Goal: Transaction & Acquisition: Purchase product/service

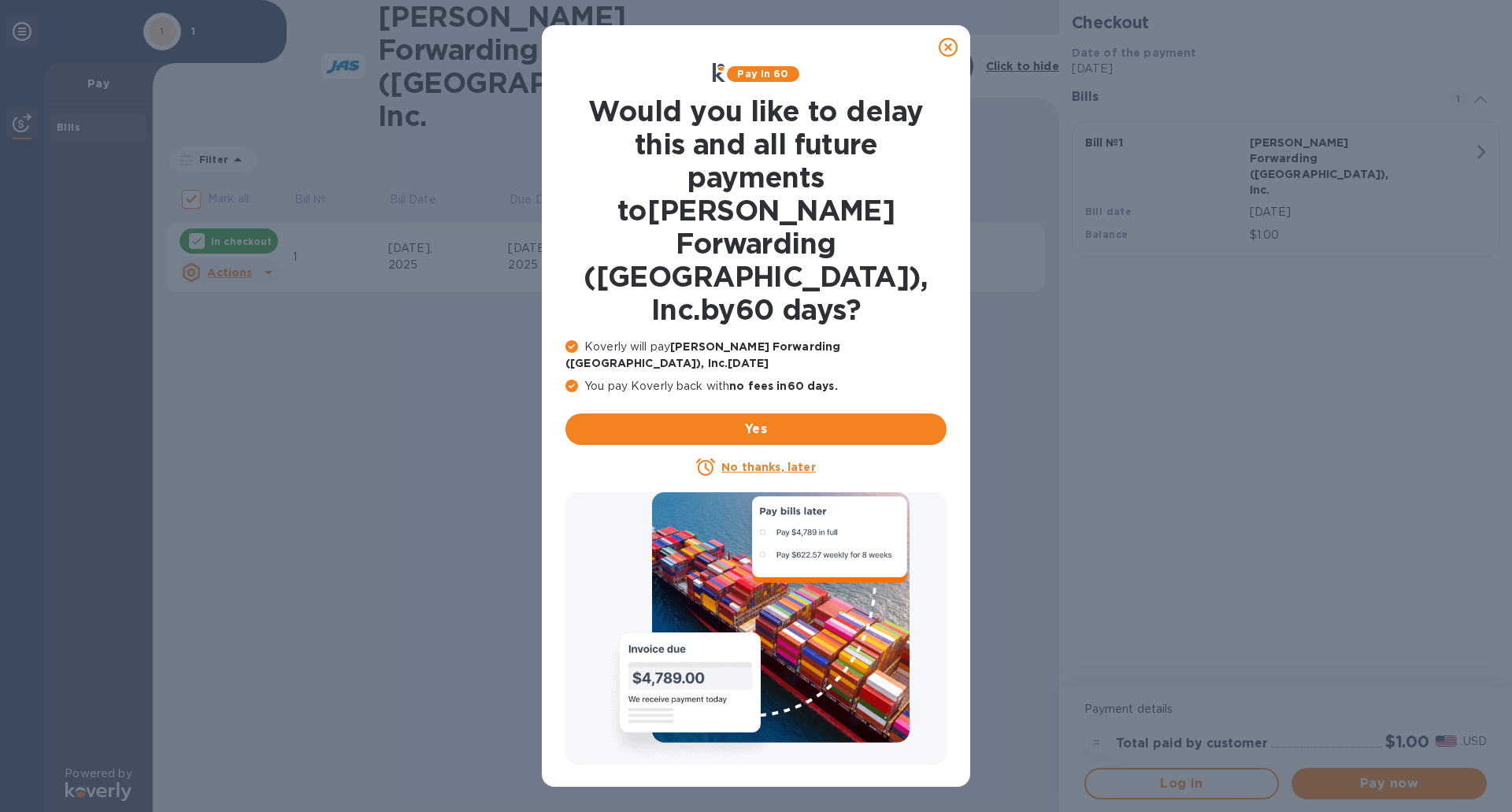
click at [765, 461] on u "No thanks, later" at bounding box center [768, 467] width 94 height 13
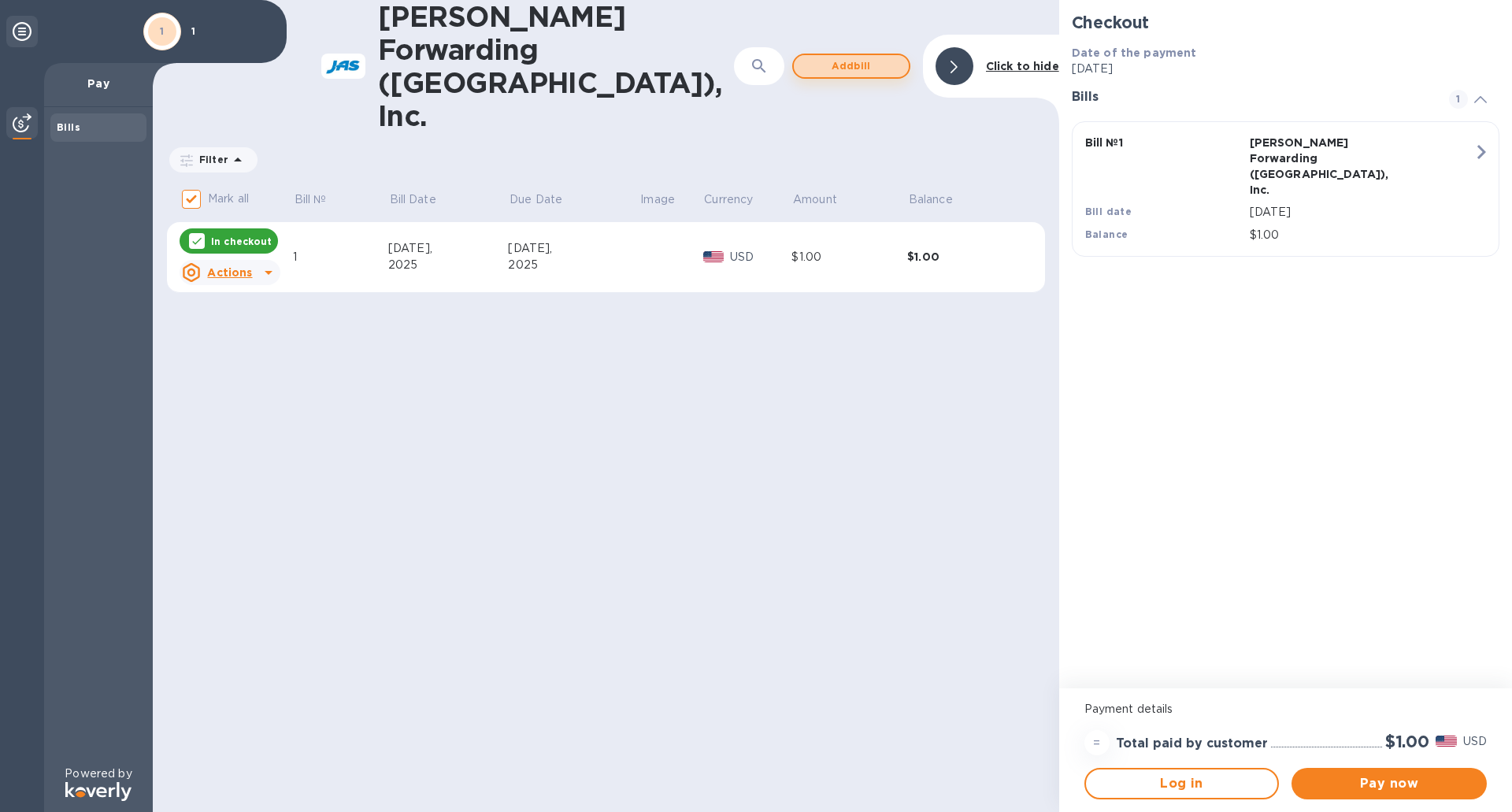
click at [845, 57] on span "Add bill" at bounding box center [851, 66] width 90 height 19
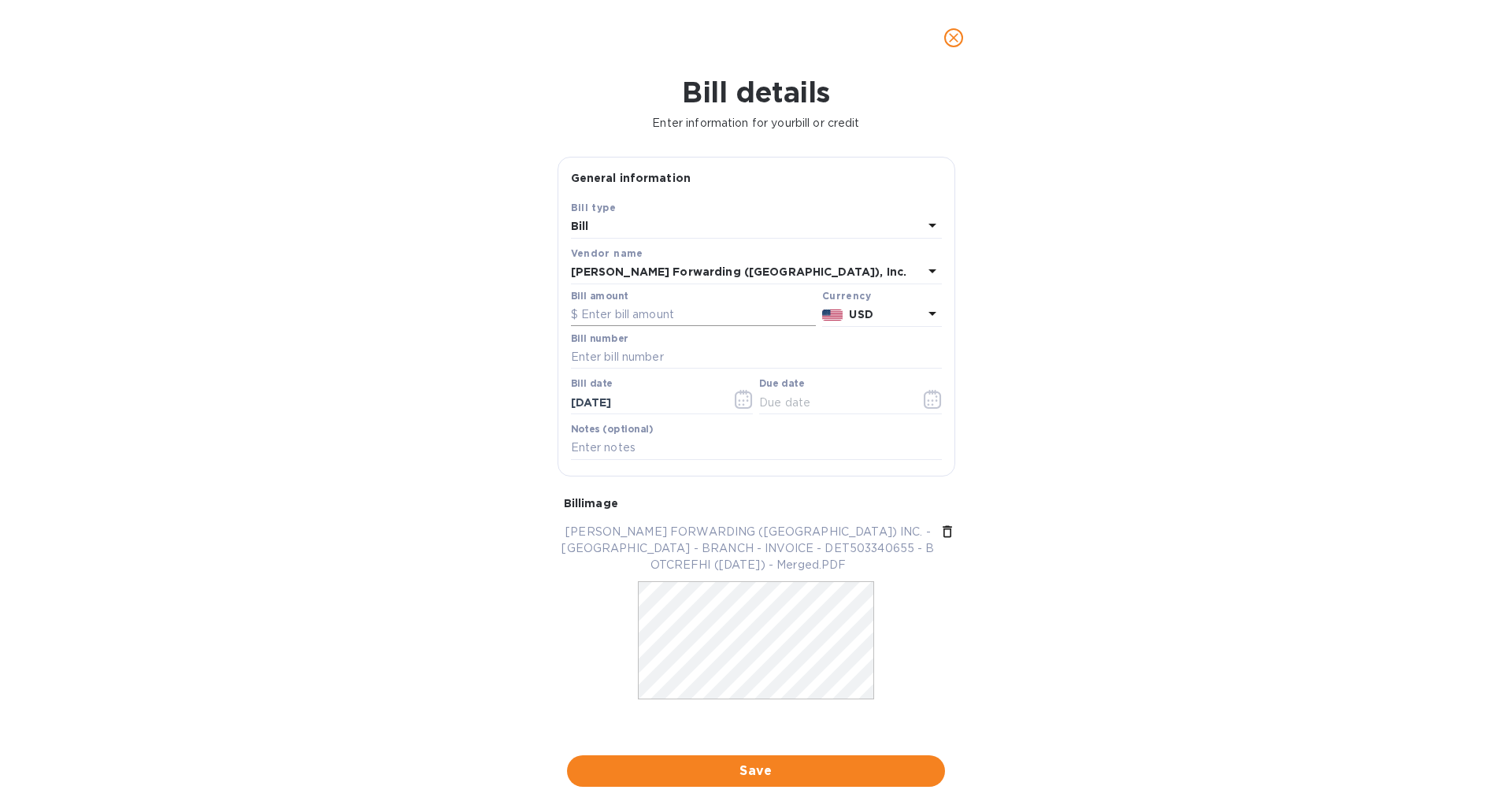
click at [638, 309] on input "text" at bounding box center [694, 315] width 245 height 24
type input "6,325"
click at [633, 362] on input "text" at bounding box center [756, 357] width 371 height 24
type input "DET503340655"
click at [585, 402] on input "[DATE]" at bounding box center [646, 402] width 149 height 24
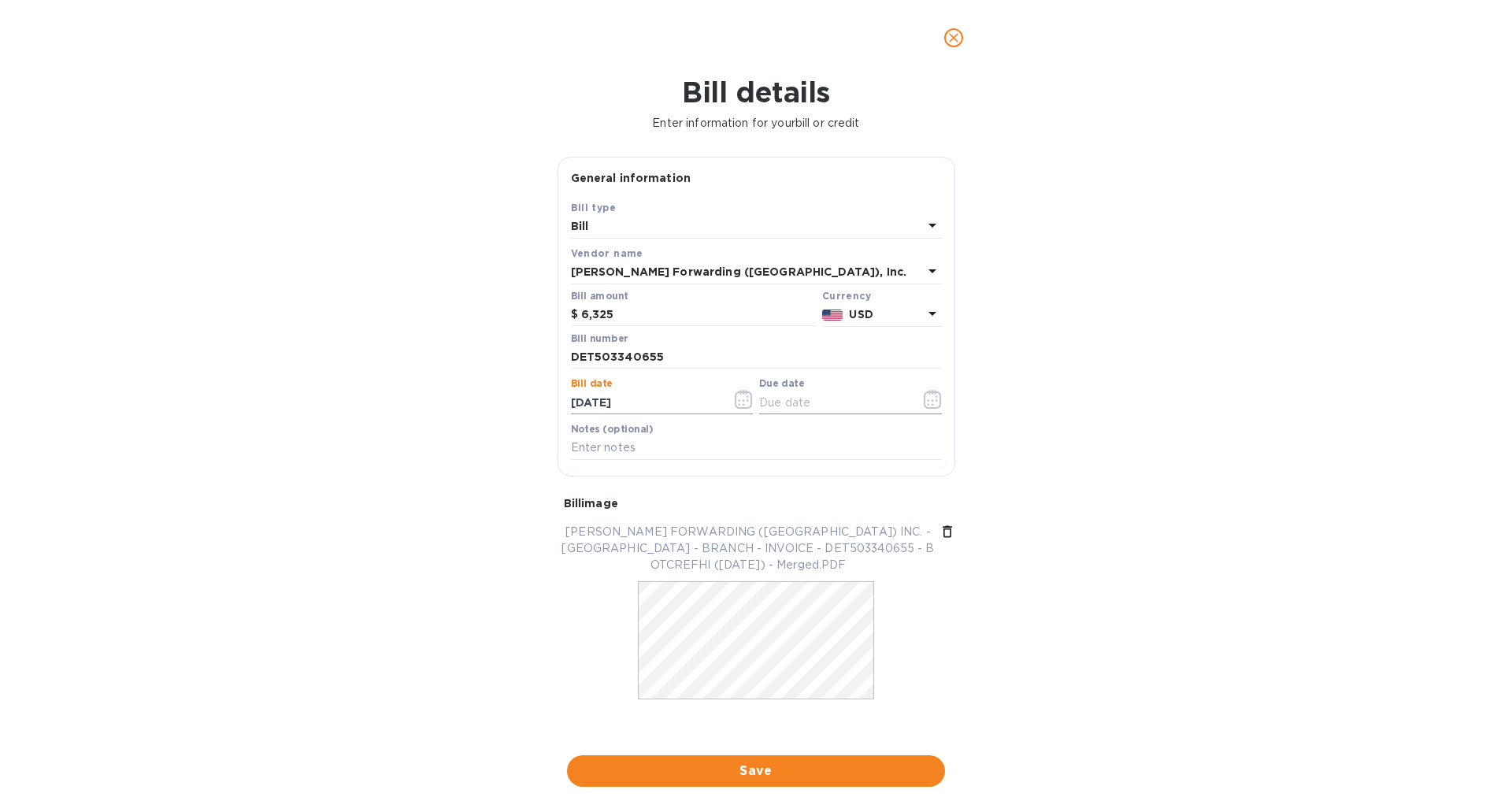
type input "[DATE]"
click at [793, 406] on input "text" at bounding box center [834, 402] width 149 height 24
type input "[DATE]"
click at [651, 453] on input "text" at bounding box center [756, 448] width 371 height 24
type input "50887"
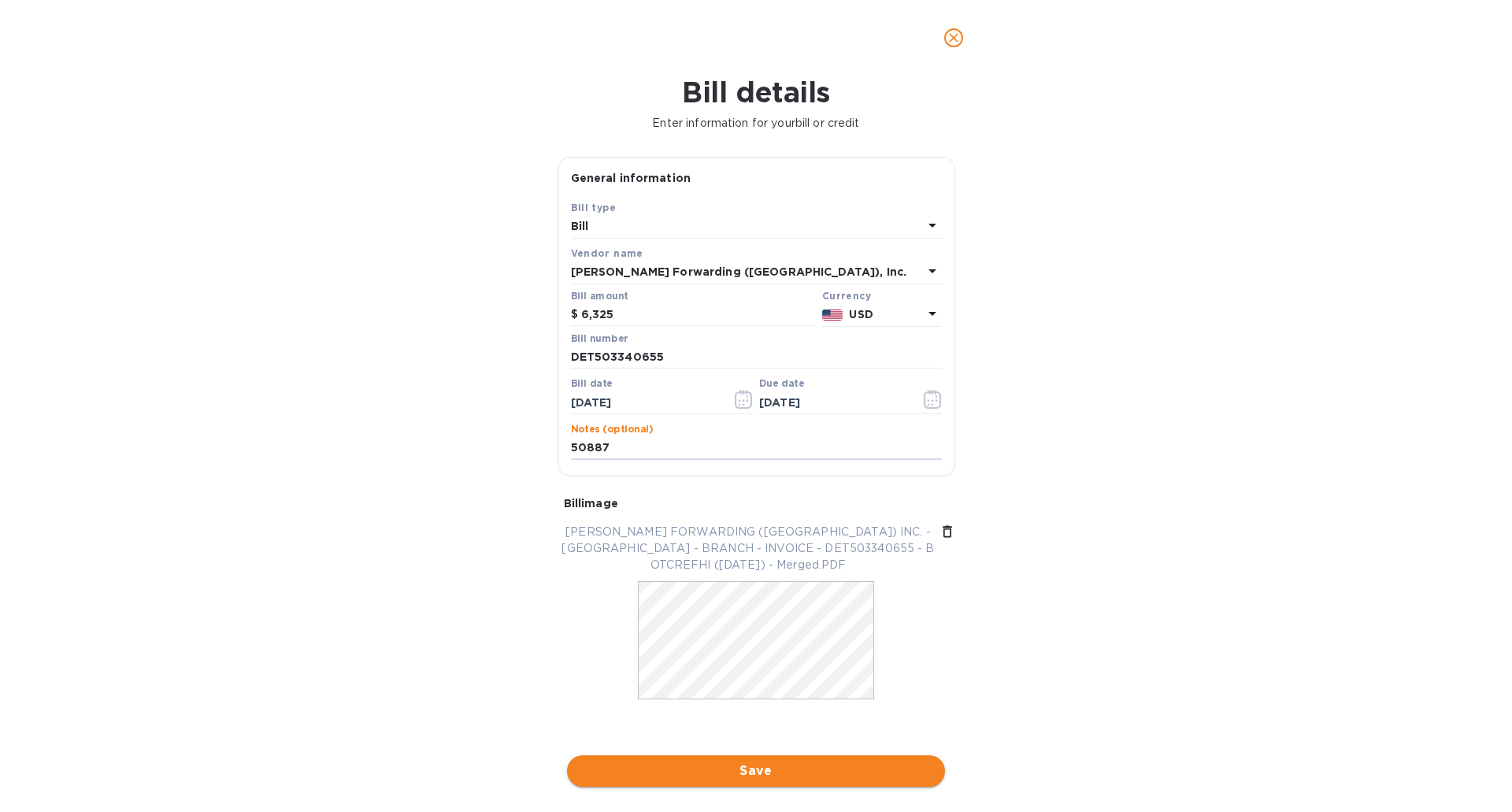
click at [797, 771] on span "Save" at bounding box center [756, 771] width 353 height 19
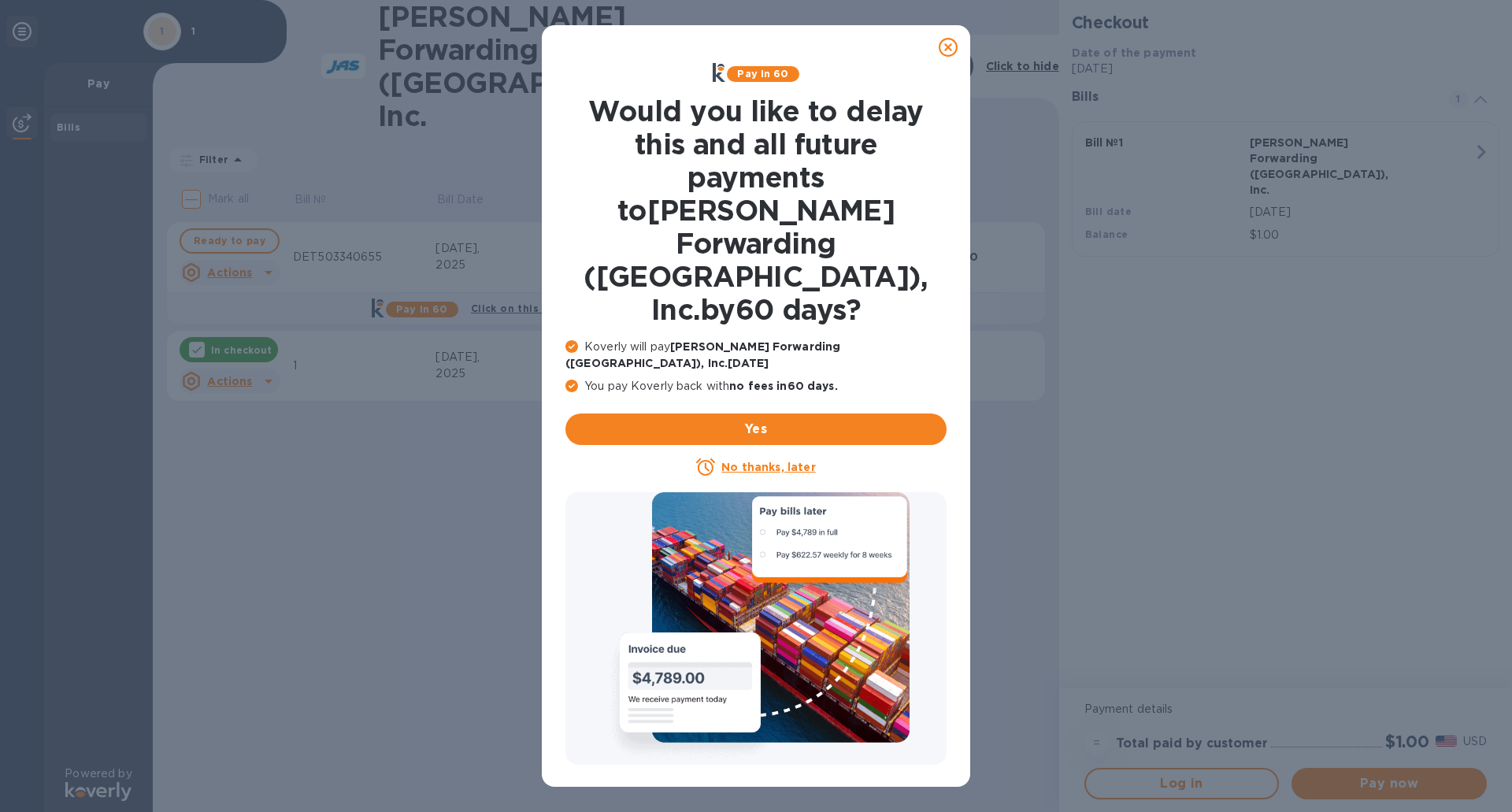
click at [767, 461] on u "No thanks, later" at bounding box center [768, 467] width 94 height 13
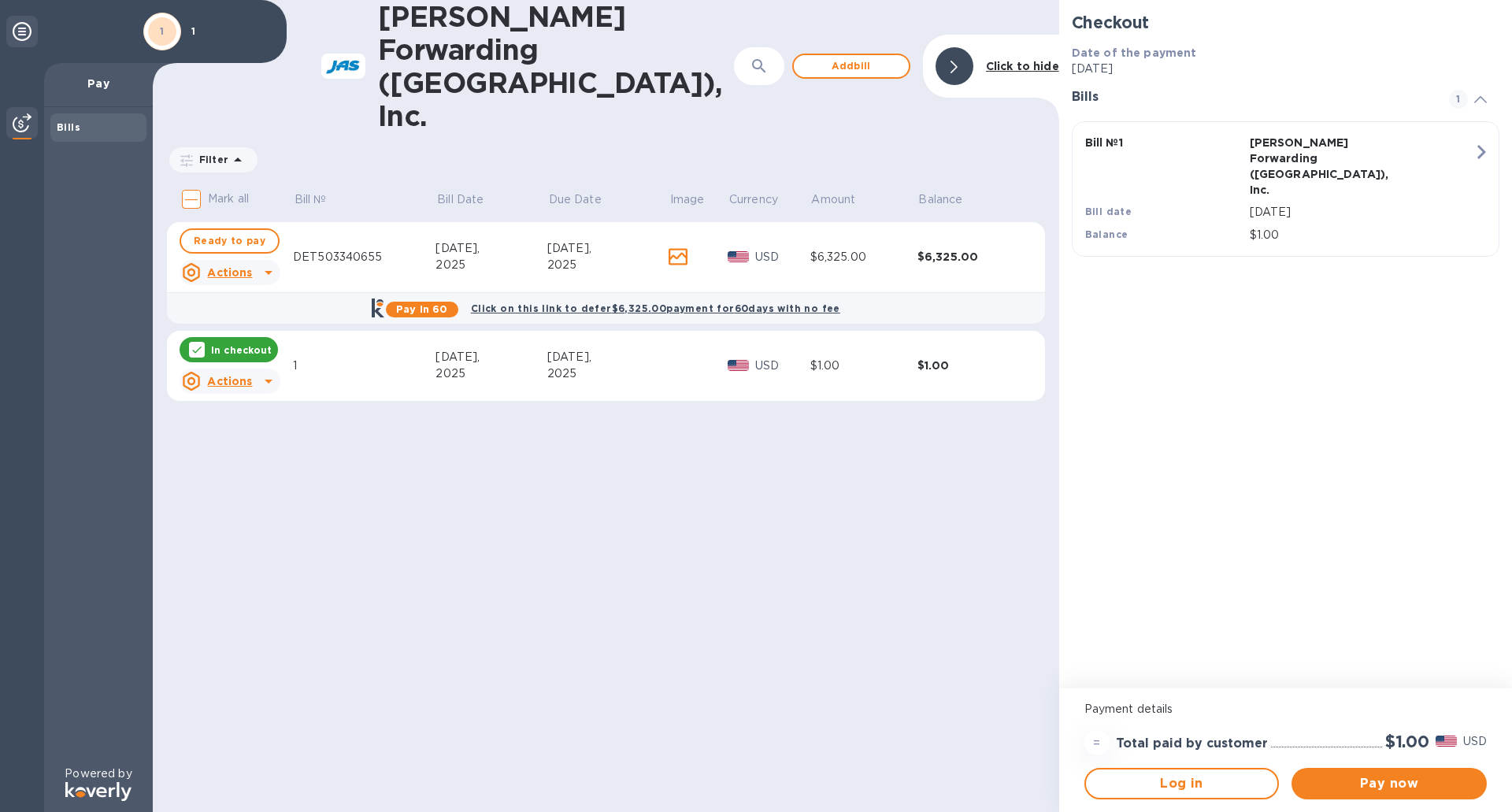
click at [235, 375] on u "Actions" at bounding box center [229, 381] width 45 height 13
click at [245, 416] on b "Delete" at bounding box center [243, 417] width 40 height 13
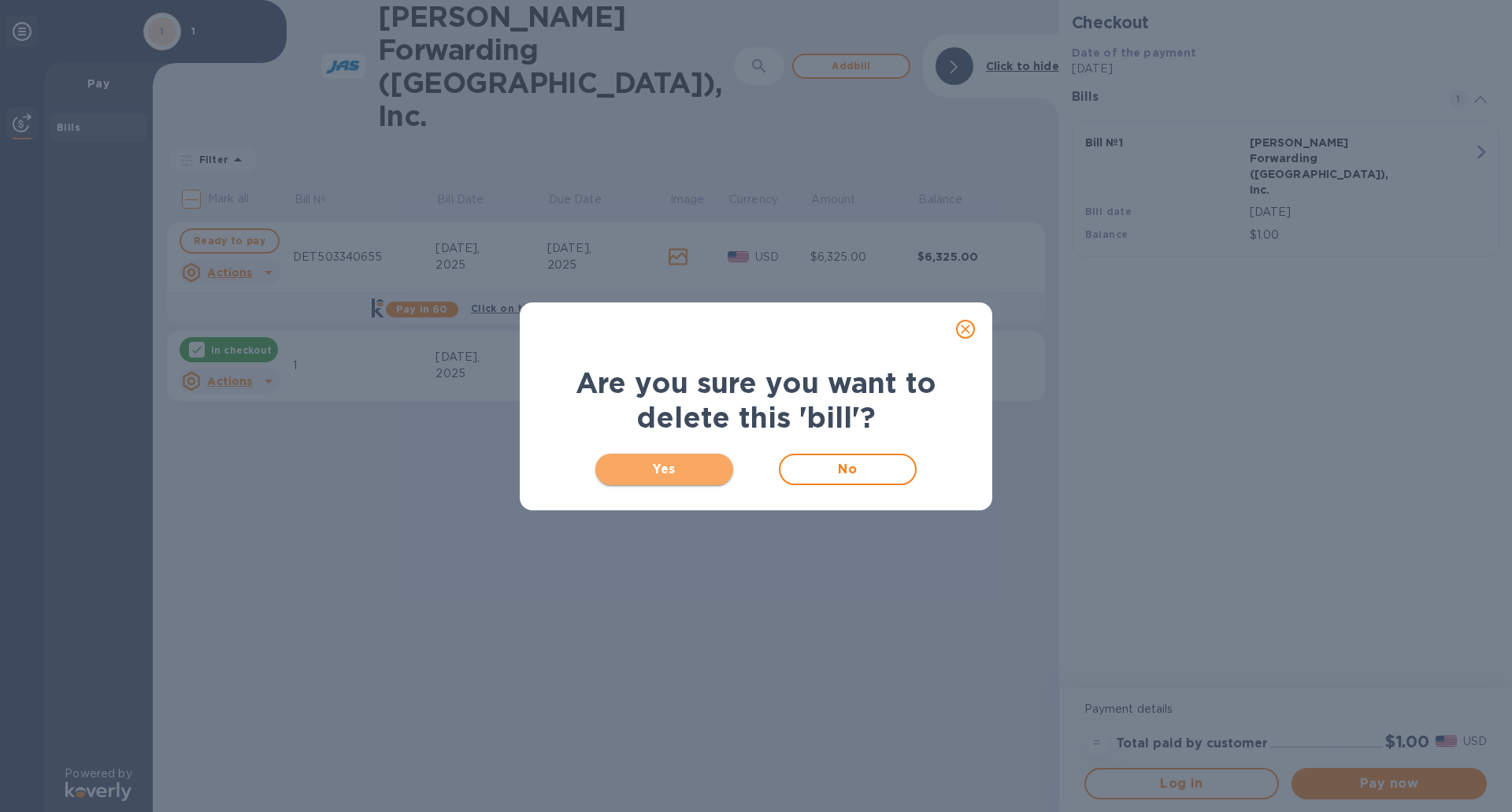
click at [639, 458] on button "Yes" at bounding box center [664, 469] width 138 height 32
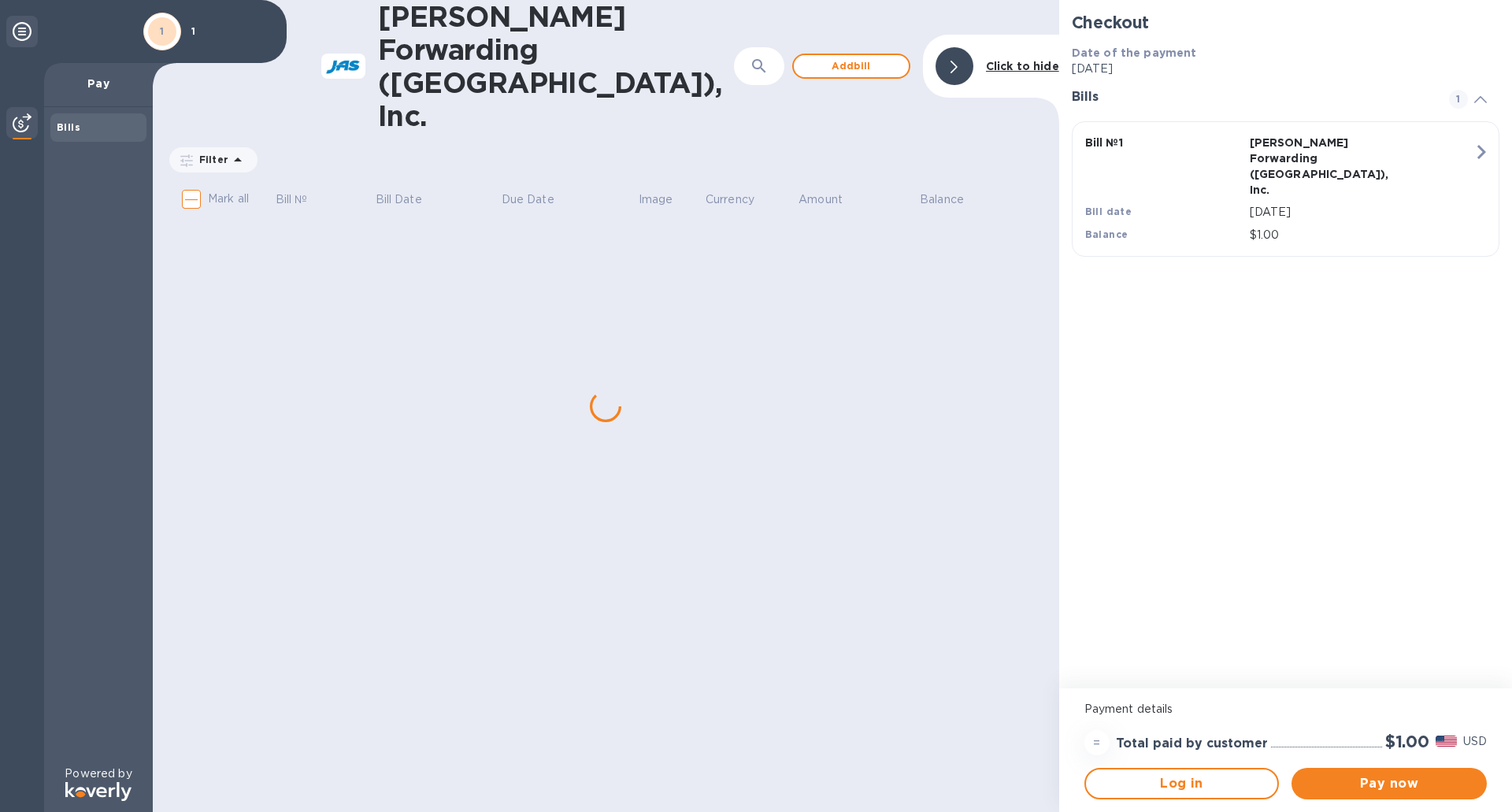
checkbox input "true"
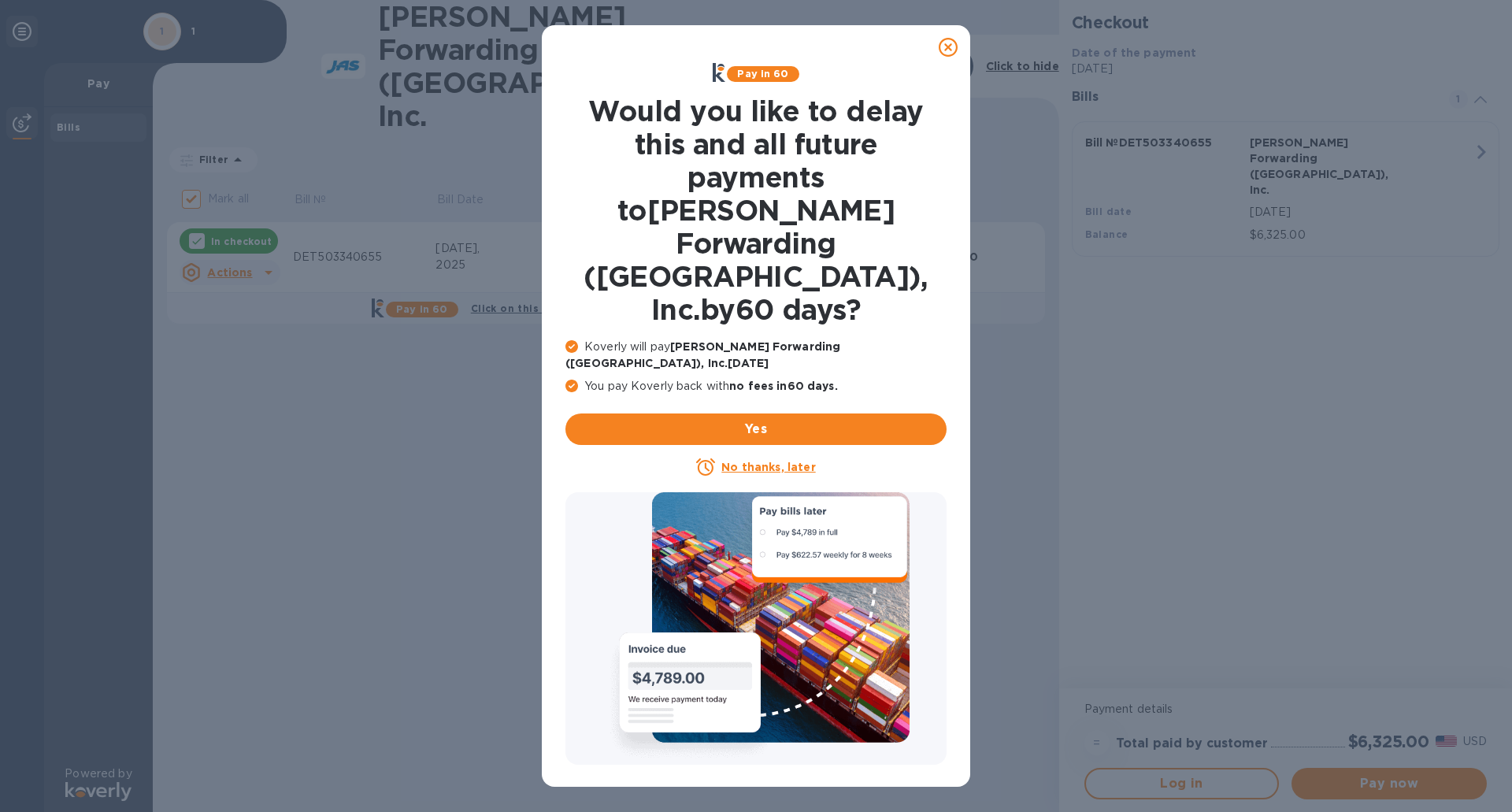
click at [759, 461] on u "No thanks, later" at bounding box center [768, 467] width 94 height 13
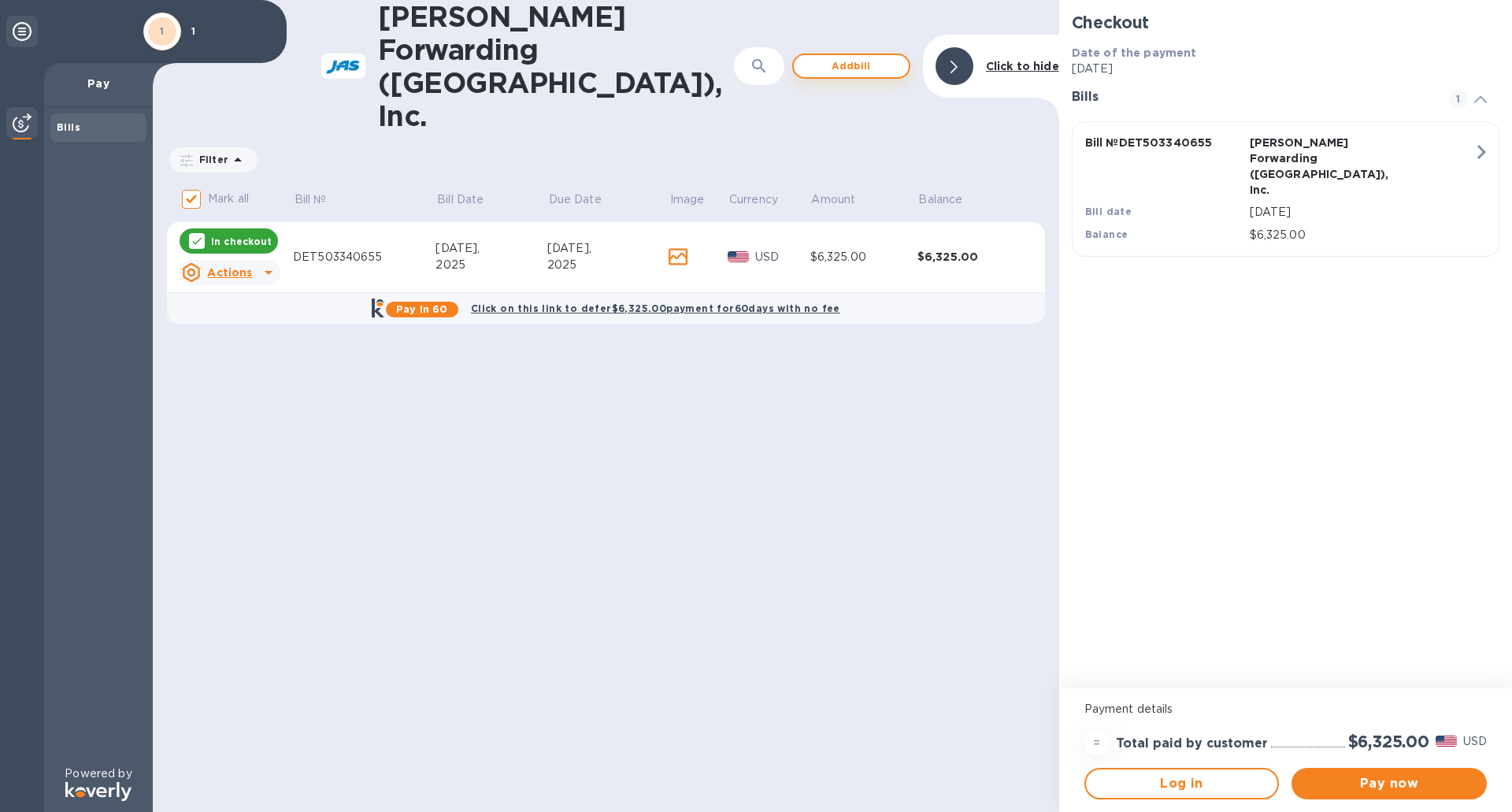
click at [854, 57] on span "Add bill" at bounding box center [851, 66] width 90 height 19
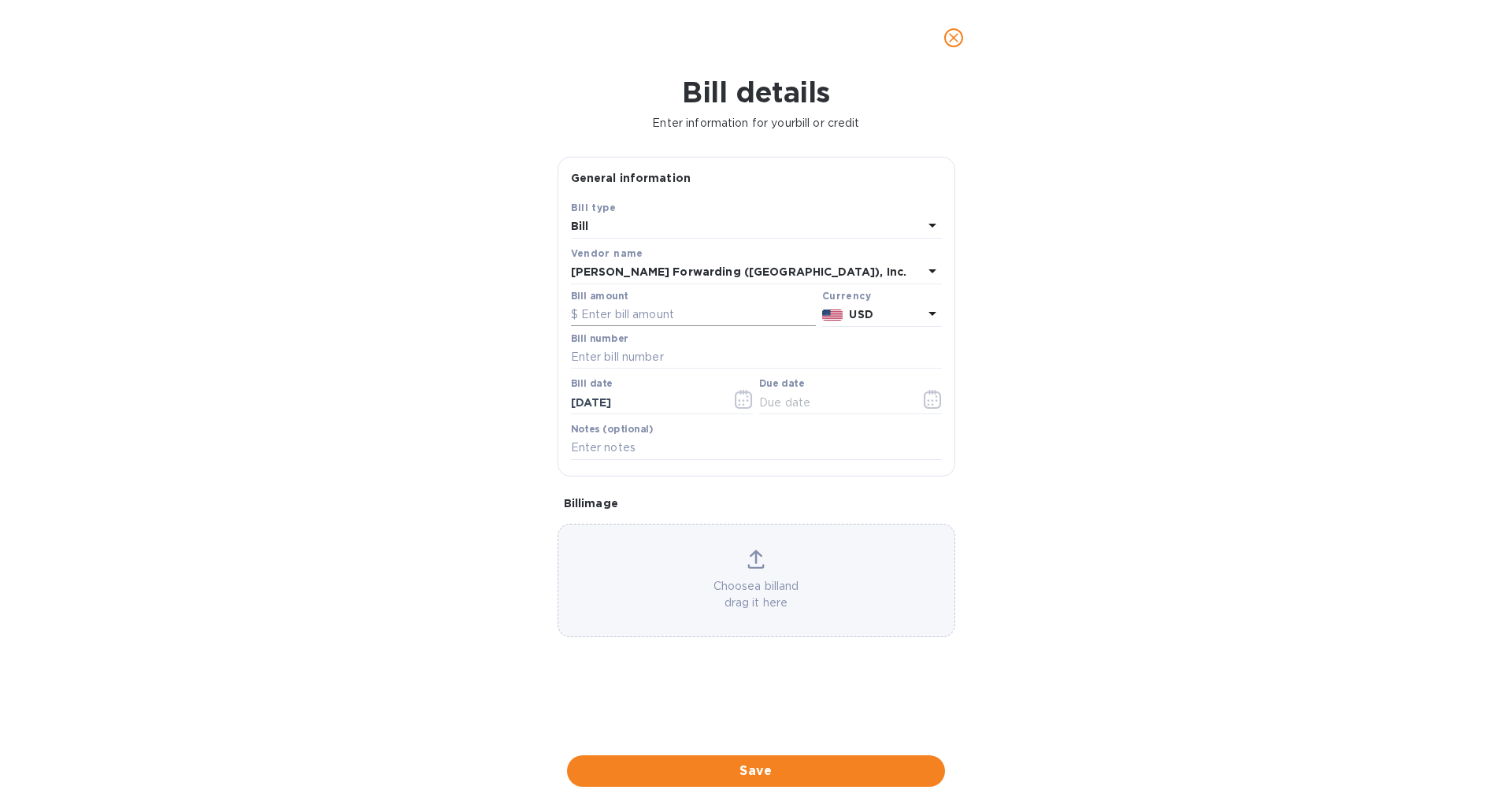
click at [675, 316] on input "text" at bounding box center [694, 315] width 245 height 24
type input "5"
type input "6,325"
click at [650, 359] on input "text" at bounding box center [756, 357] width 371 height 24
type input "DET503343503"
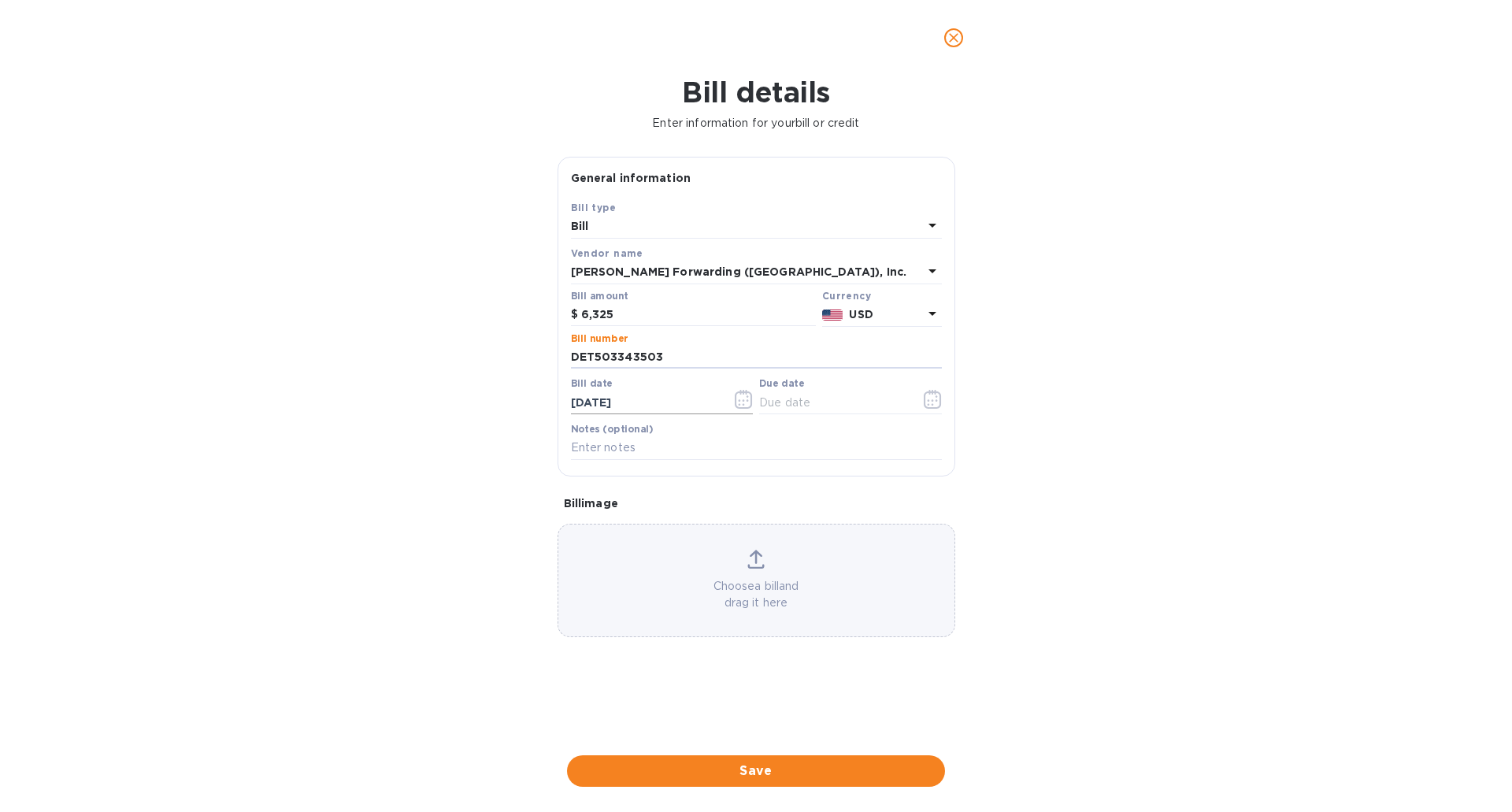
click at [584, 407] on input "[DATE]" at bounding box center [646, 402] width 149 height 24
type input "[DATE]"
click at [793, 395] on input "text" at bounding box center [834, 402] width 149 height 24
type input "[DATE]"
click at [644, 449] on input "text" at bounding box center [756, 448] width 371 height 24
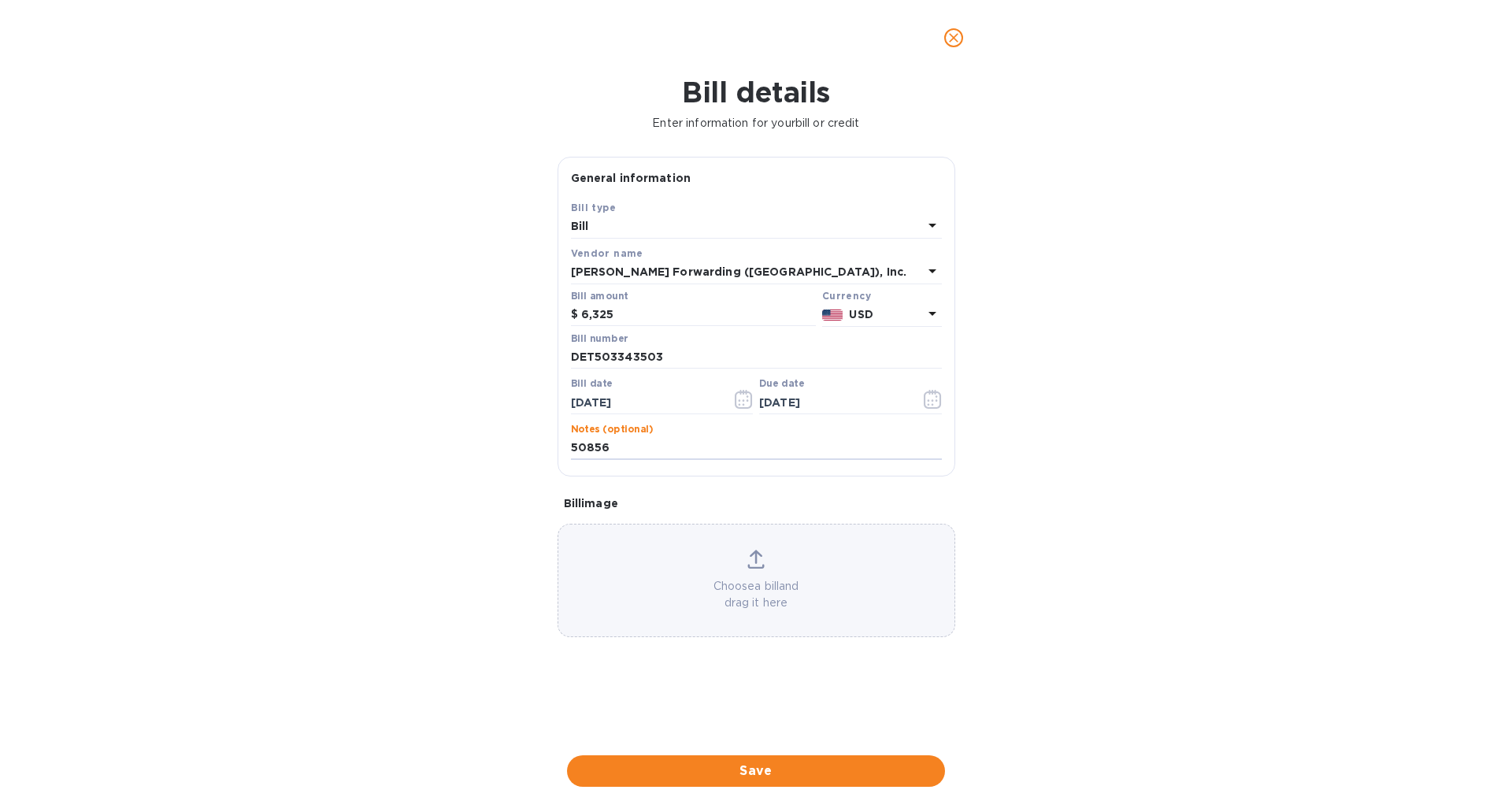
type input "50856"
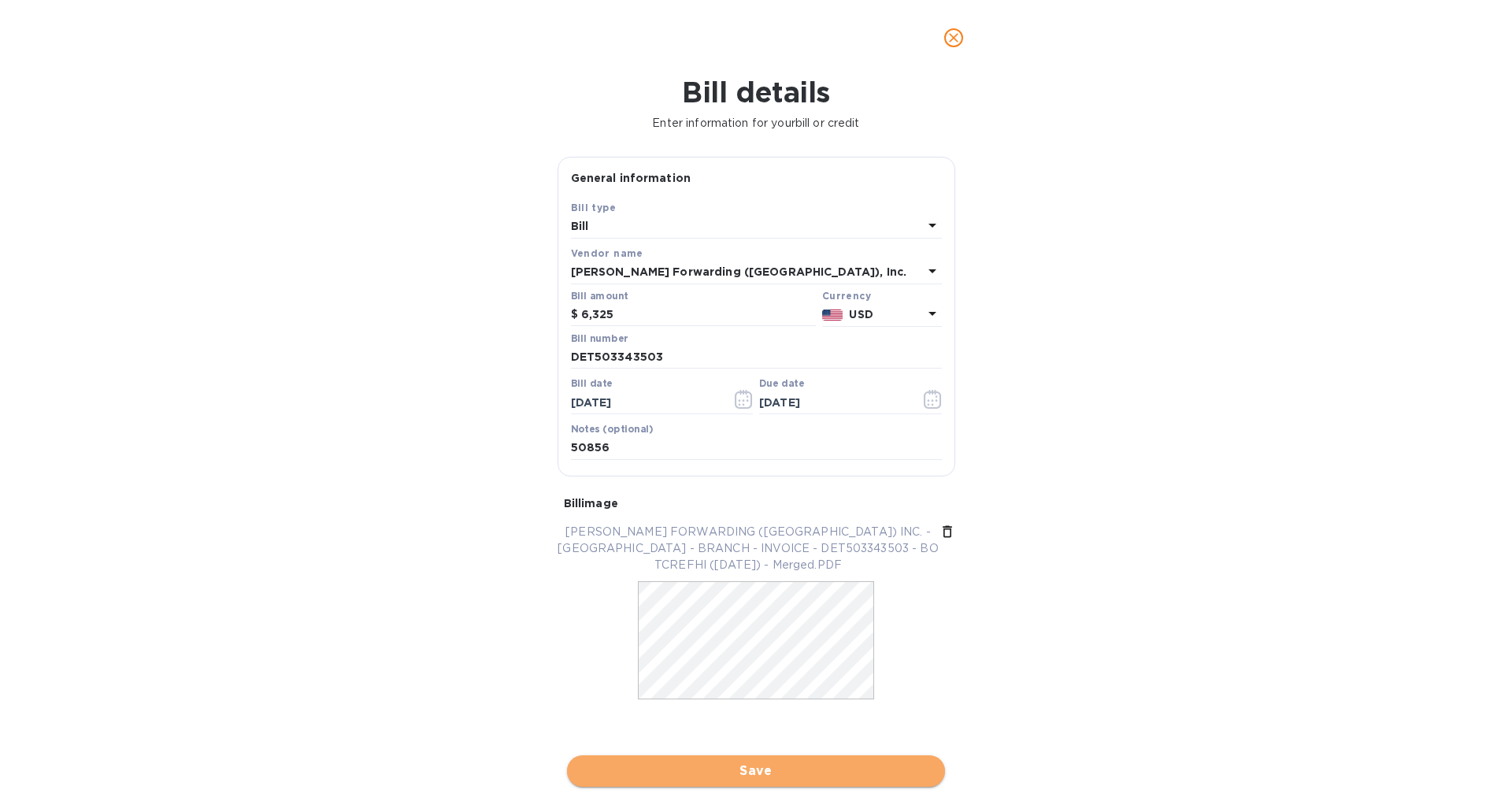
click at [764, 773] on span "Save" at bounding box center [756, 771] width 353 height 19
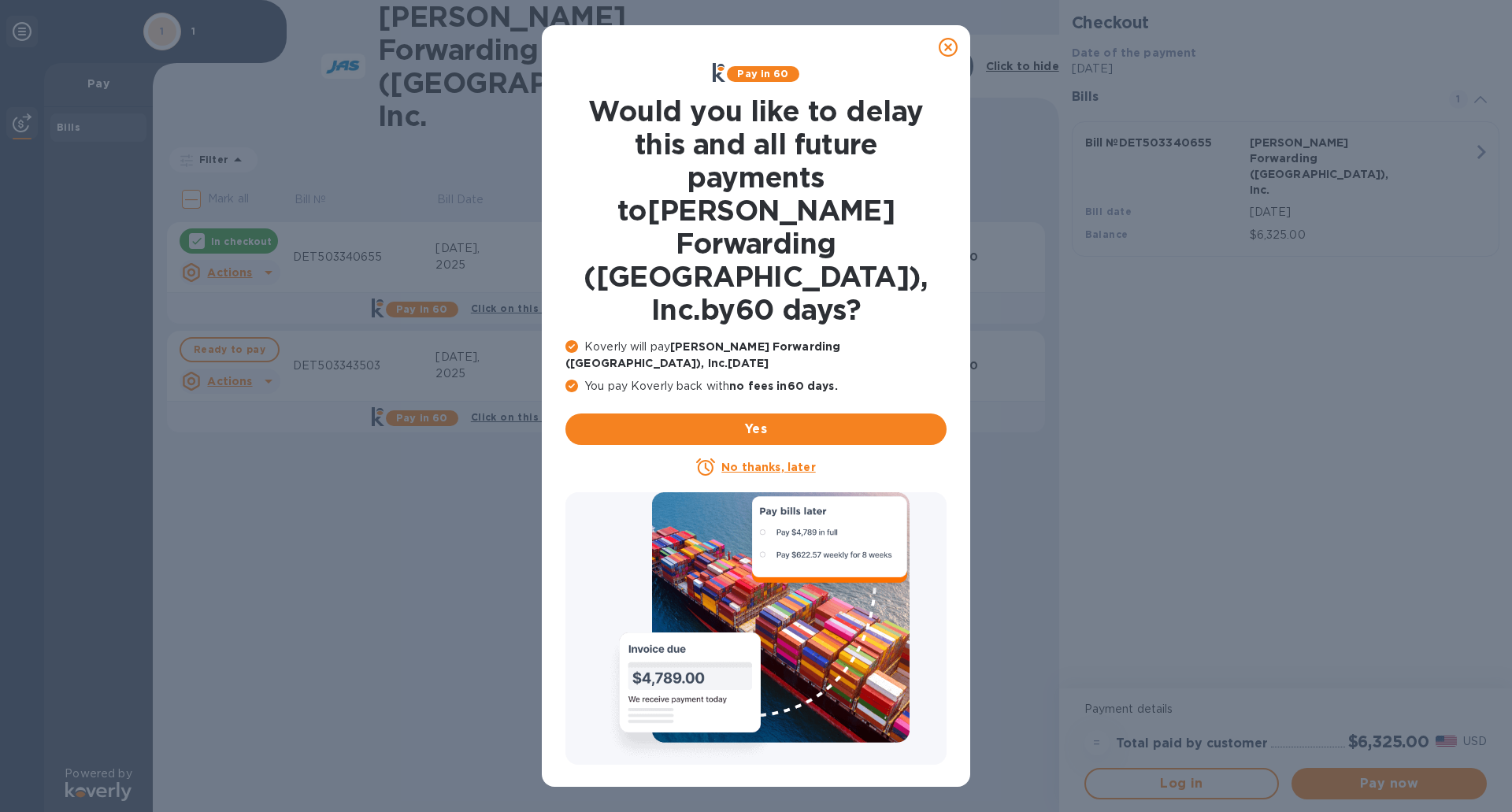
click at [758, 461] on u "No thanks, later" at bounding box center [768, 467] width 94 height 13
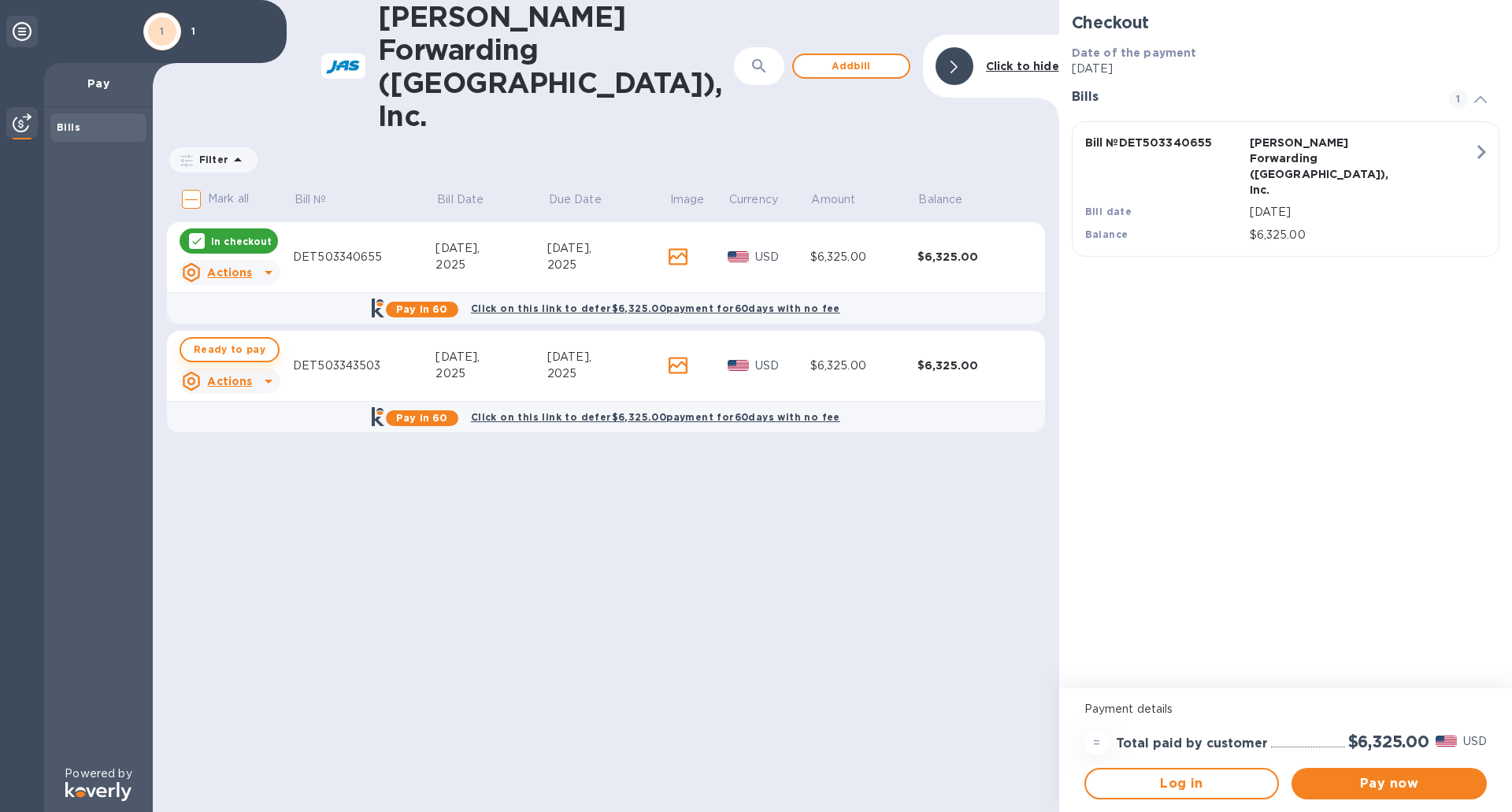
click at [210, 340] on span "Ready to pay" at bounding box center [230, 349] width 71 height 19
checkbox input "true"
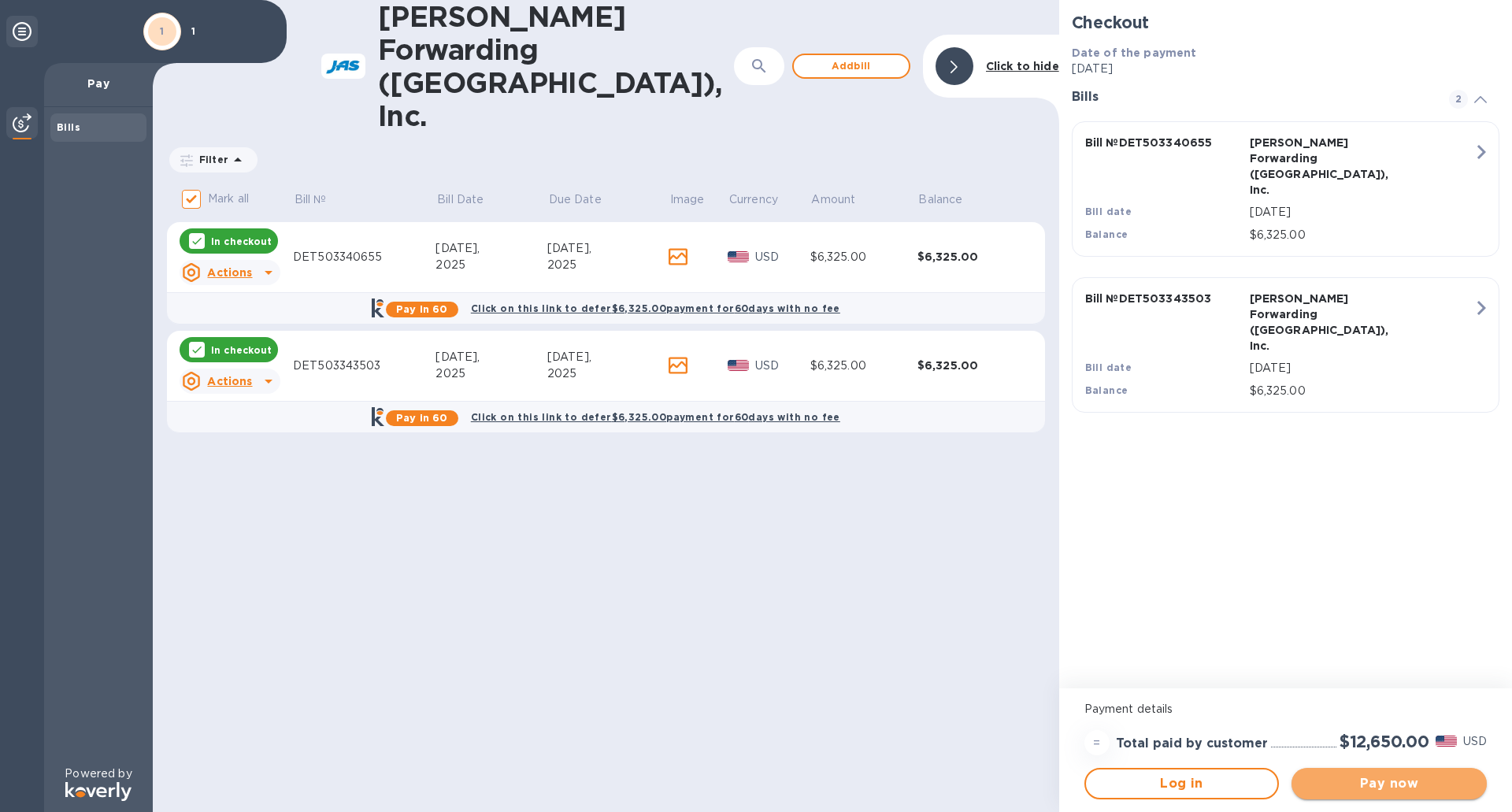
click at [1437, 785] on span "Pay now" at bounding box center [1390, 783] width 170 height 19
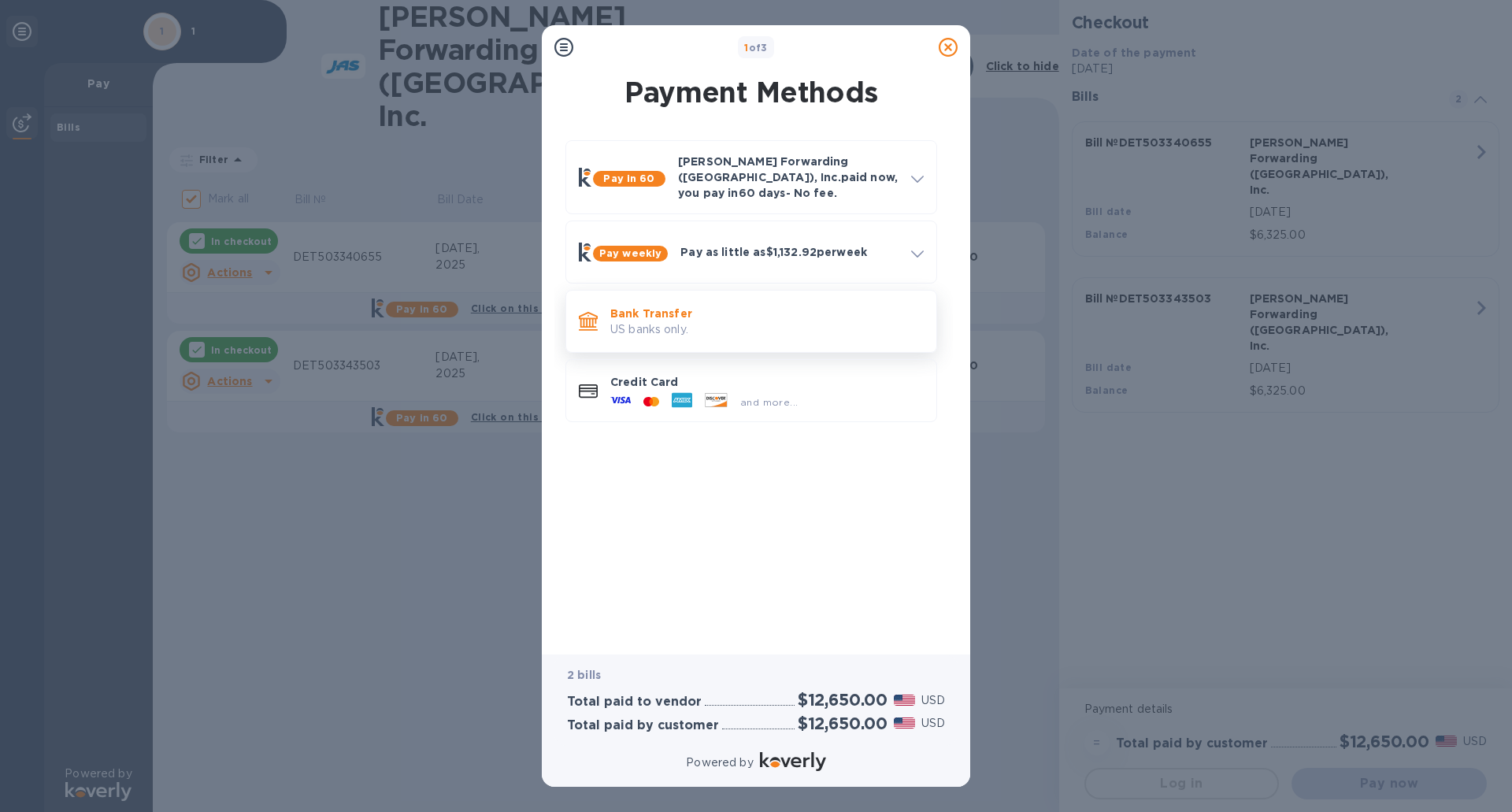
click at [661, 309] on p "Bank Transfer" at bounding box center [767, 313] width 313 height 15
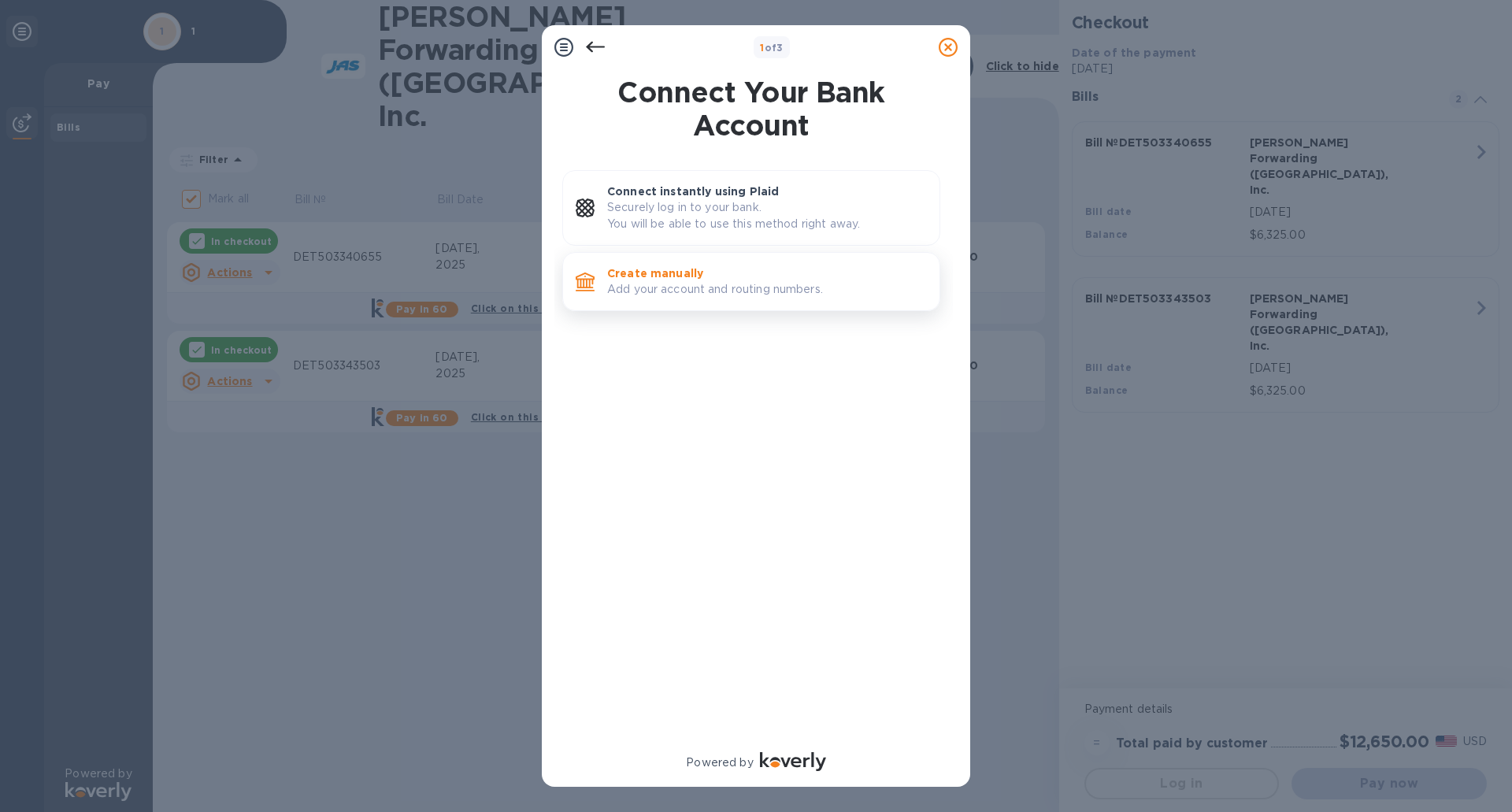
click at [664, 293] on p "Add your account and routing numbers." at bounding box center [767, 290] width 320 height 16
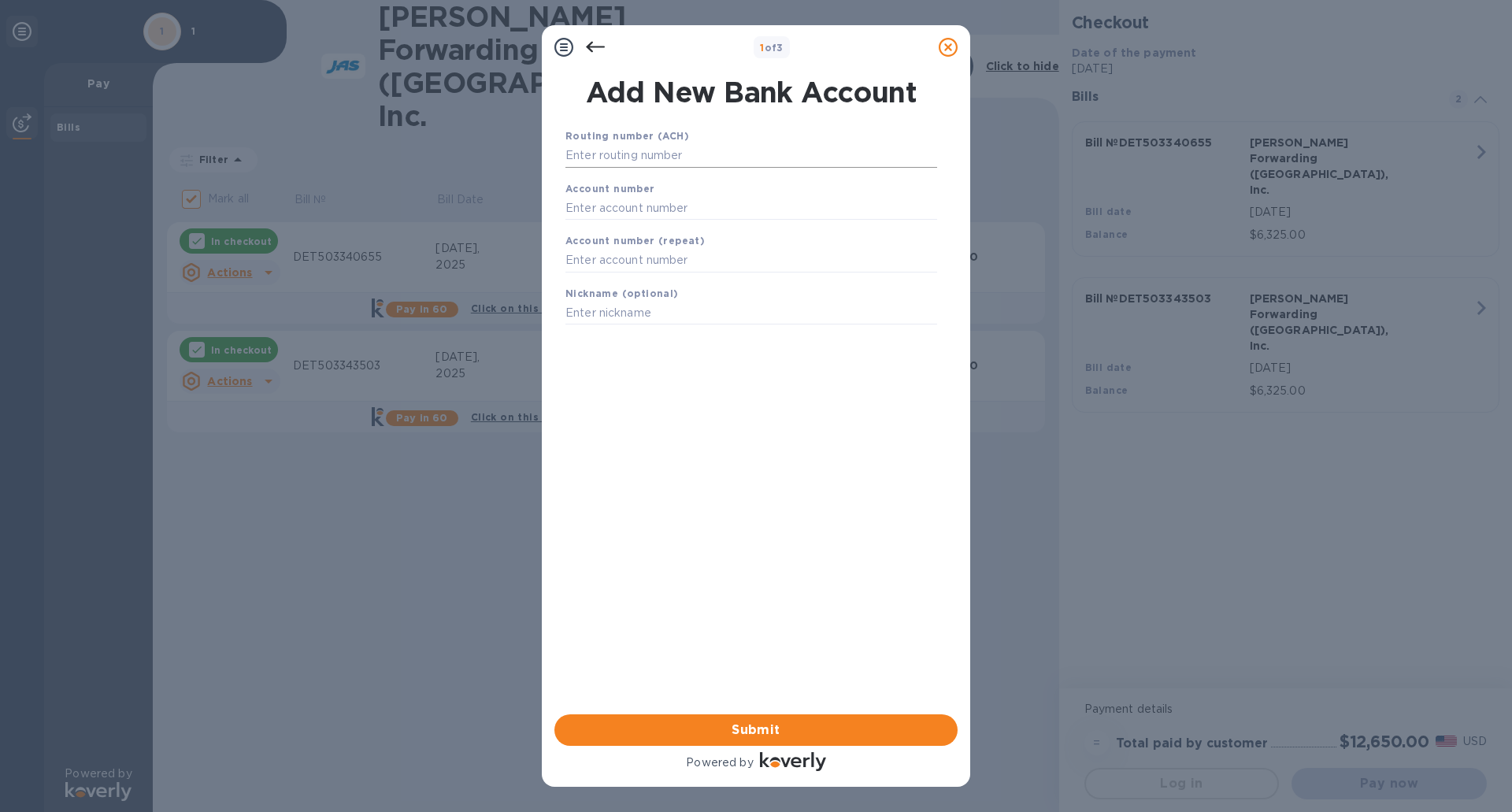
click at [673, 157] on input "text" at bounding box center [751, 156] width 372 height 24
type input "072414064"
click at [666, 227] on input "text" at bounding box center [751, 227] width 372 height 24
type input "80115017"
click at [683, 284] on input "text" at bounding box center [751, 280] width 372 height 24
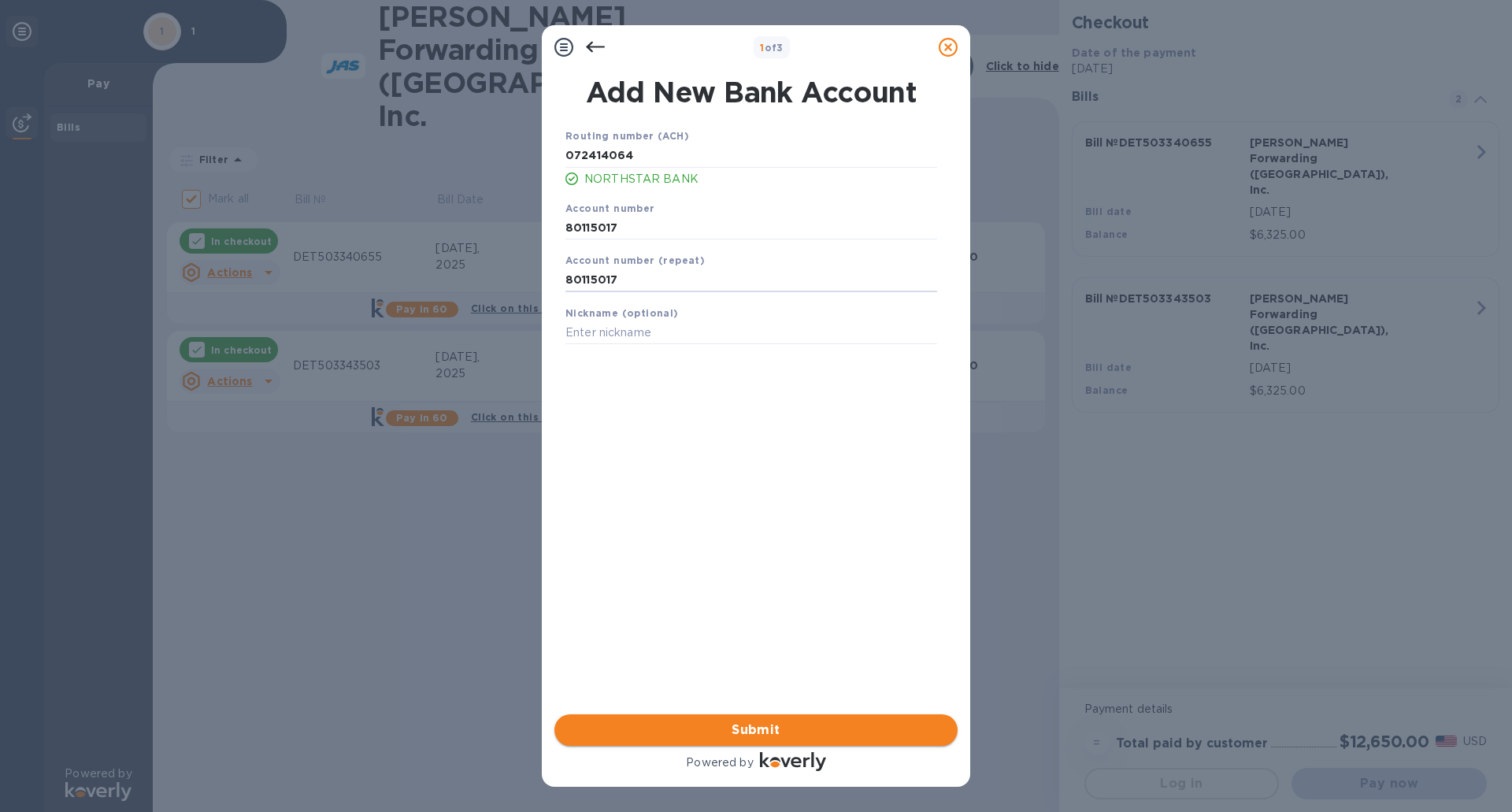
type input "80115017"
click at [787, 728] on span "Submit" at bounding box center [756, 729] width 378 height 19
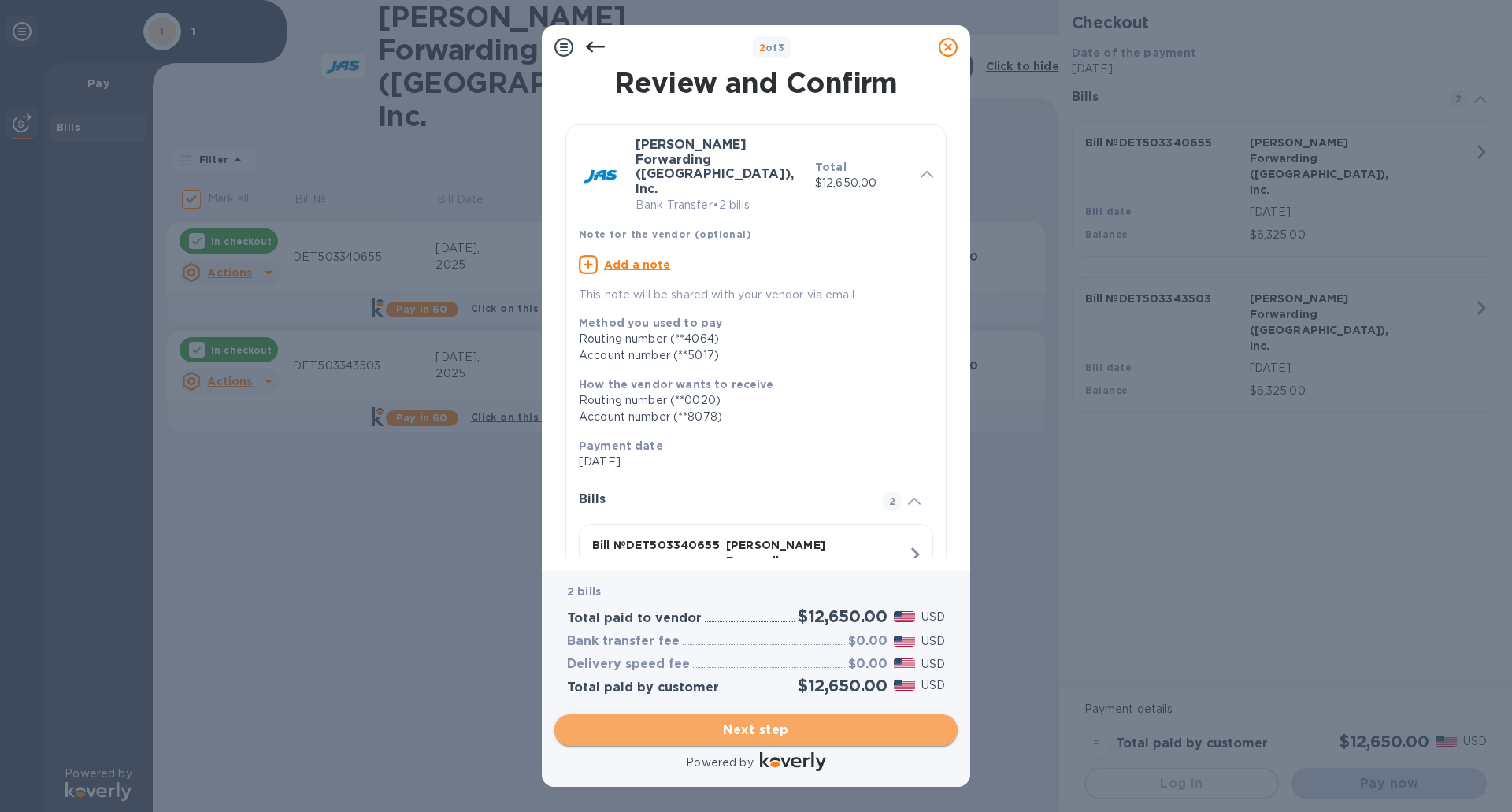
click at [759, 731] on span "Next step" at bounding box center [756, 729] width 378 height 19
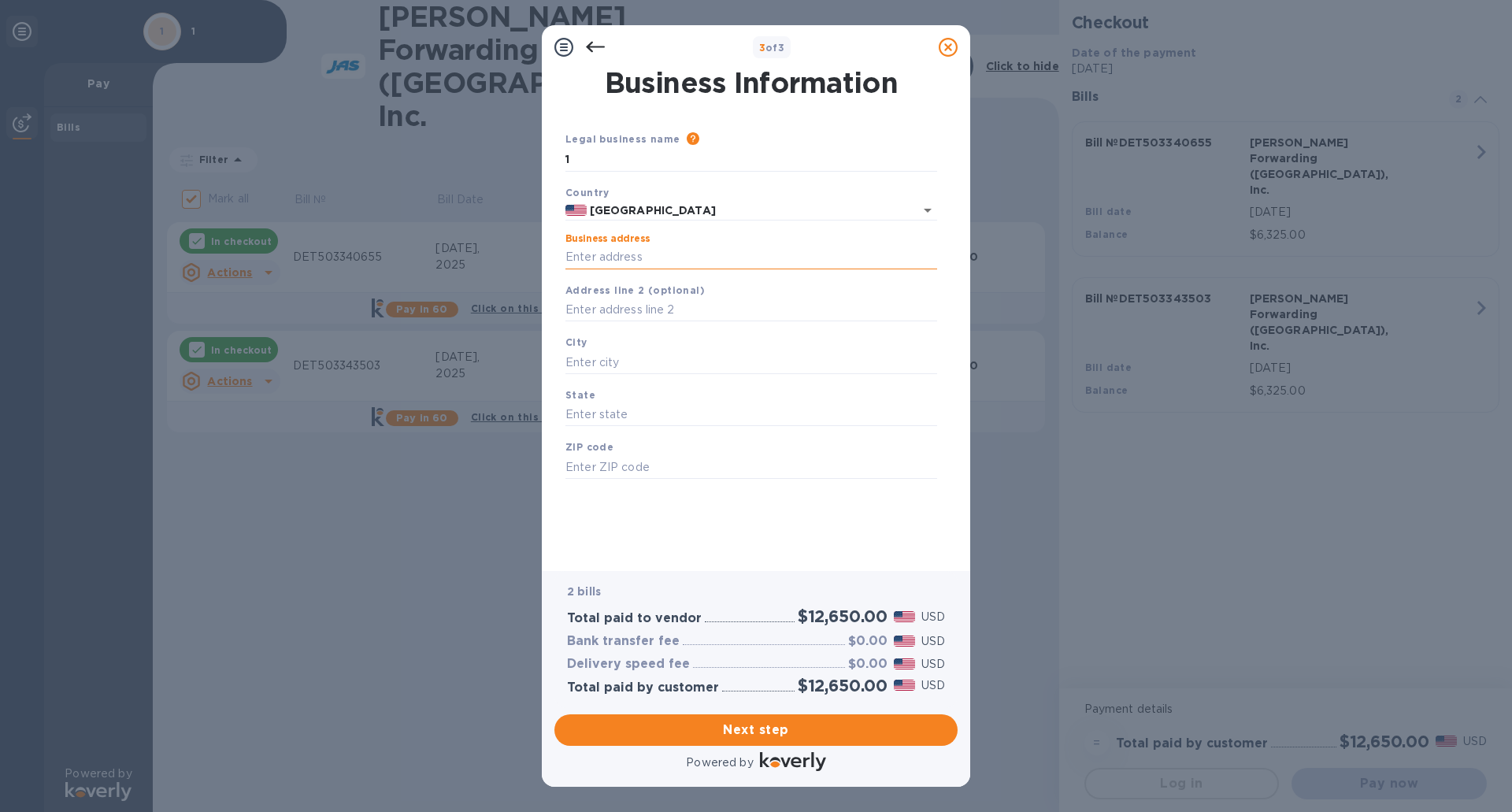
click at [644, 258] on input "Business address" at bounding box center [751, 257] width 372 height 24
click at [604, 158] on input "1" at bounding box center [751, 160] width 372 height 24
type input "The Bottleccrew LLC"
click at [661, 260] on input "Business address" at bounding box center [751, 257] width 372 height 24
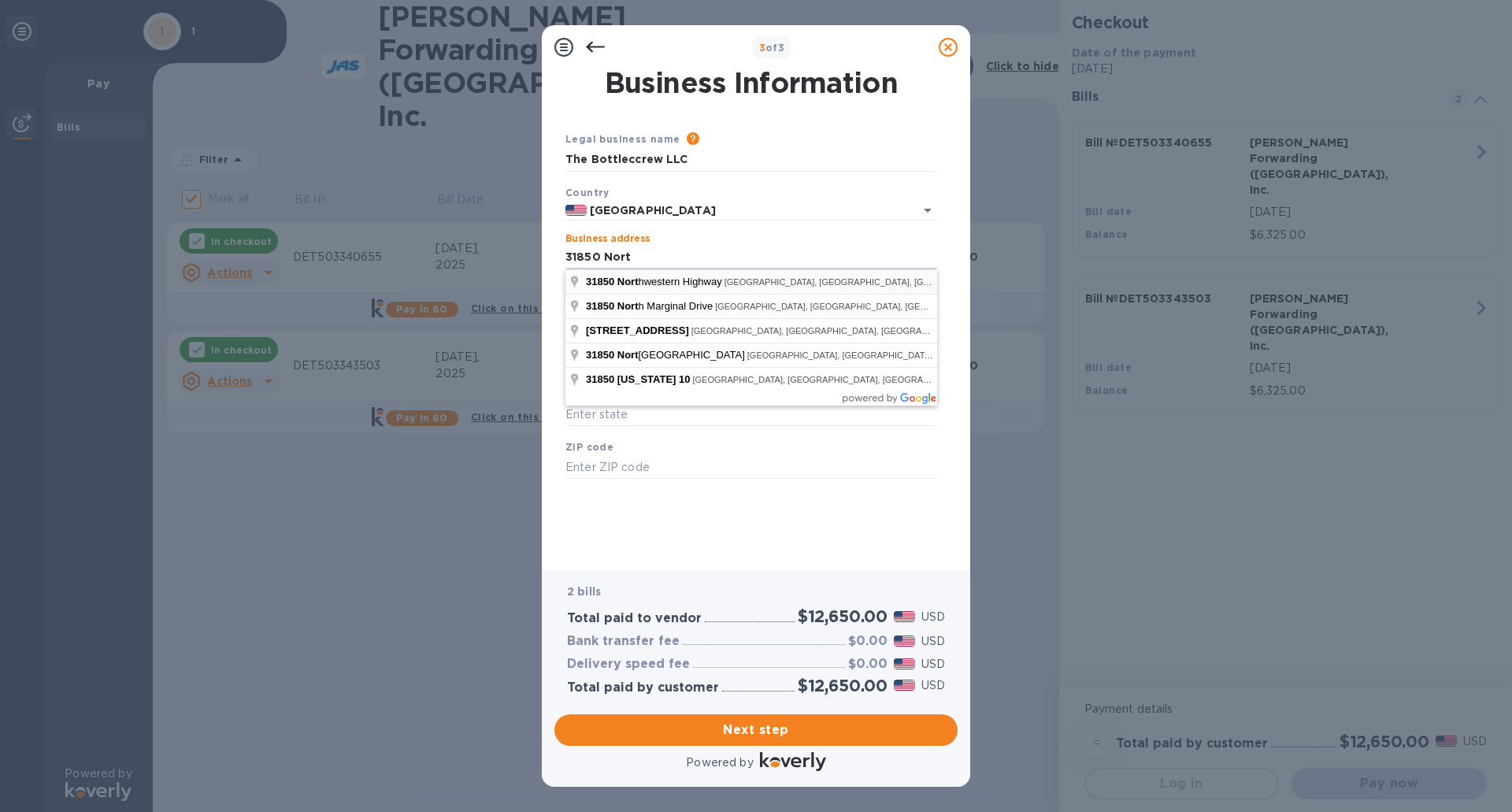
type input "[STREET_ADDRESS]"
type input "[GEOGRAPHIC_DATA]"
type input "MI"
type input "48334"
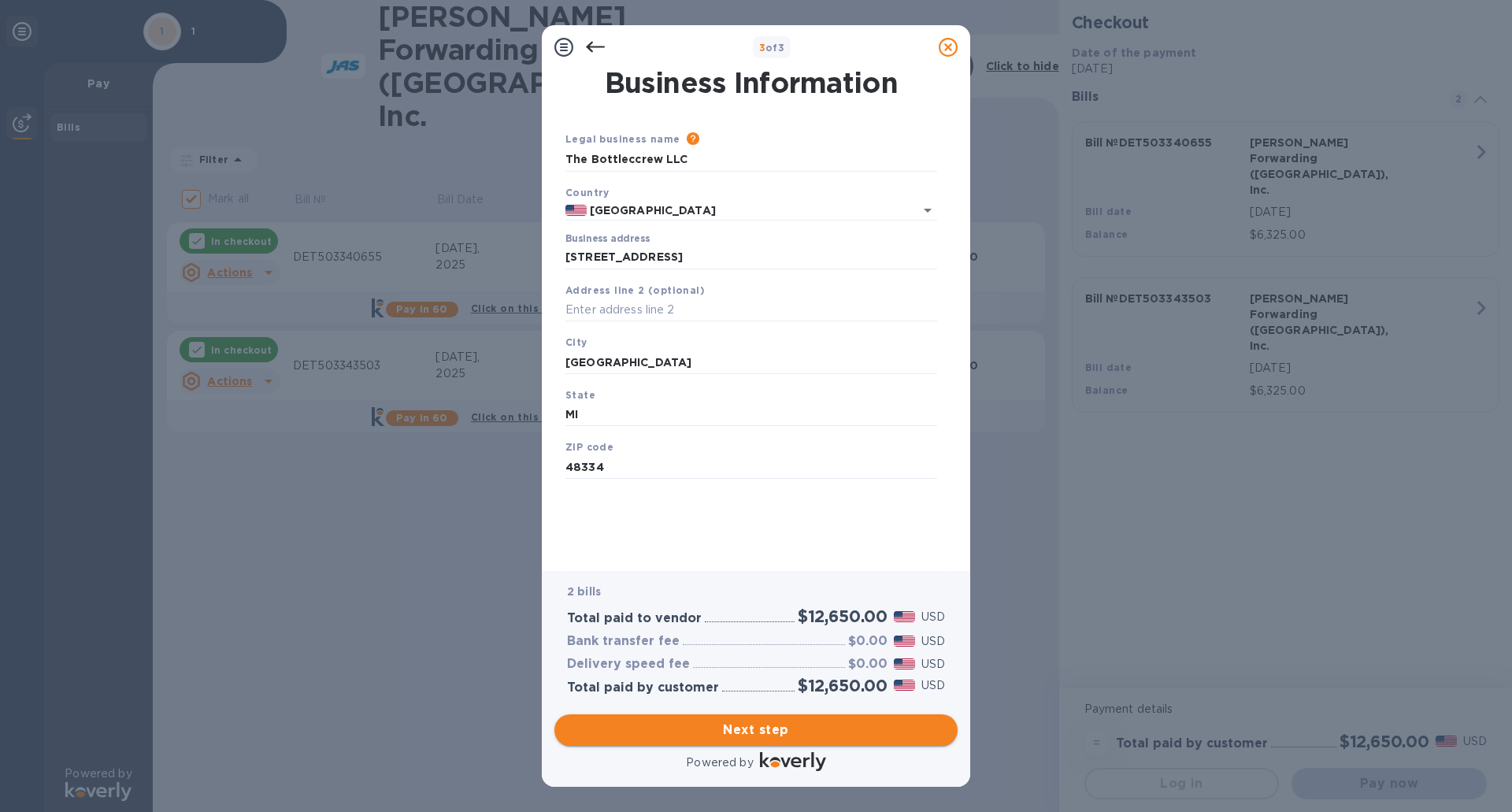
drag, startPoint x: 789, startPoint y: 732, endPoint x: 788, endPoint y: 724, distance: 8.1
click at [788, 727] on span "Next step" at bounding box center [756, 729] width 378 height 19
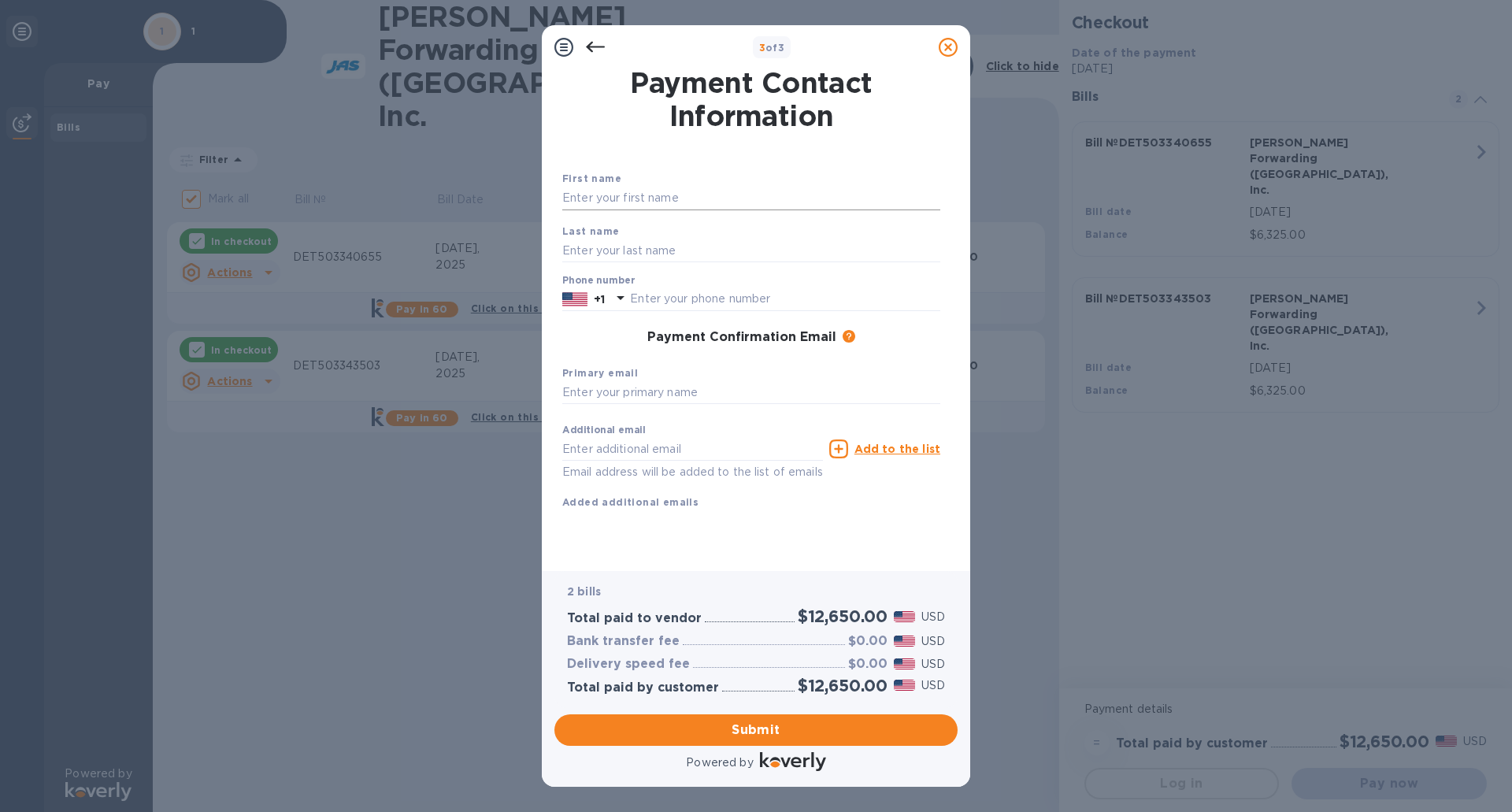
click at [643, 199] on input "text" at bounding box center [751, 198] width 378 height 24
type input "[PERSON_NAME]"
click at [643, 257] on input "text" at bounding box center [751, 250] width 378 height 24
type input "[PERSON_NAME]"
click at [715, 302] on input "text" at bounding box center [785, 299] width 311 height 24
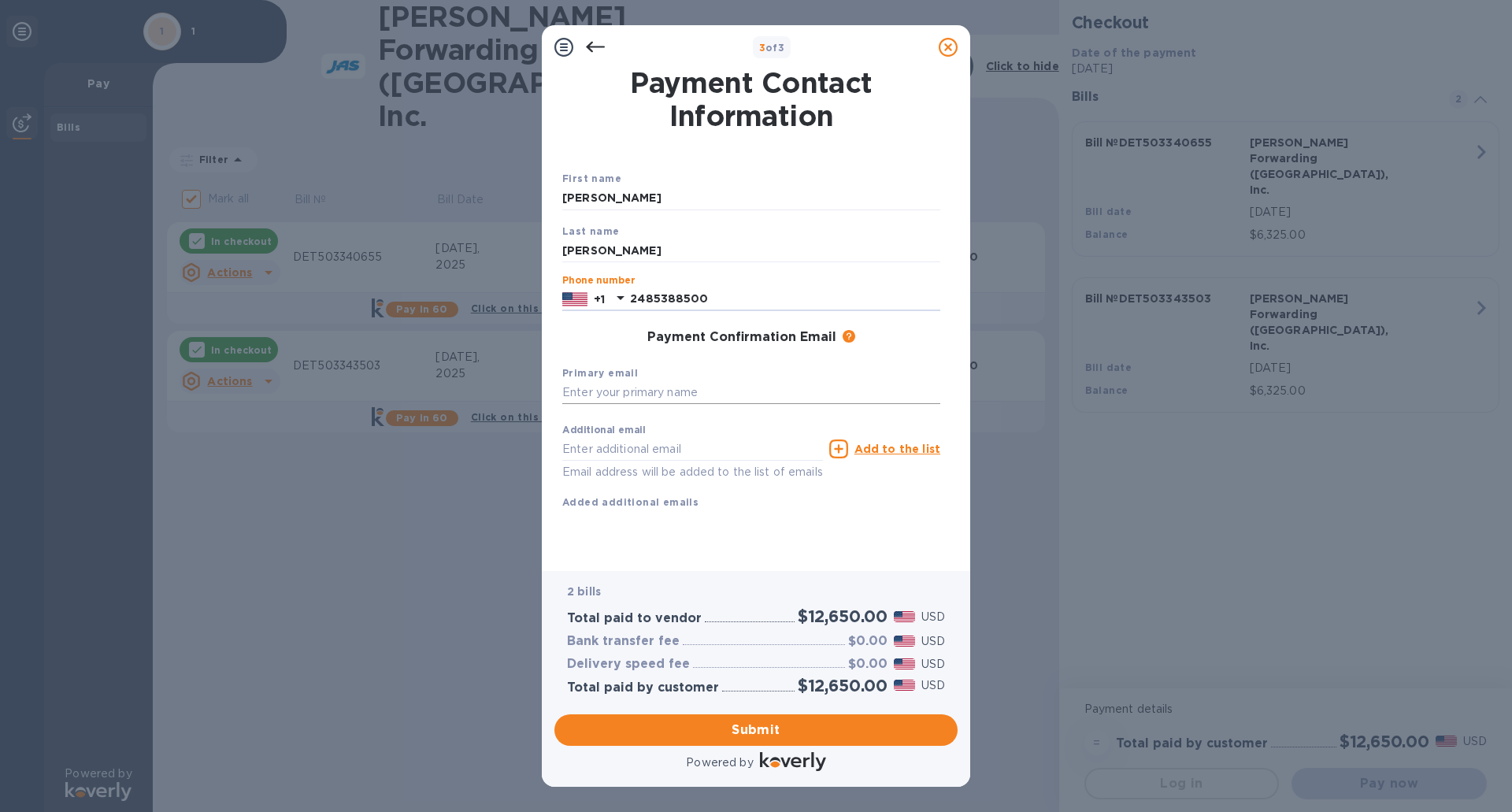
type input "2485388500"
click at [679, 396] on input "text" at bounding box center [751, 393] width 378 height 24
type input "[EMAIL_ADDRESS][DOMAIN_NAME]"
click at [694, 440] on input "text" at bounding box center [692, 449] width 260 height 24
click at [772, 727] on span "Submit" at bounding box center [756, 729] width 378 height 19
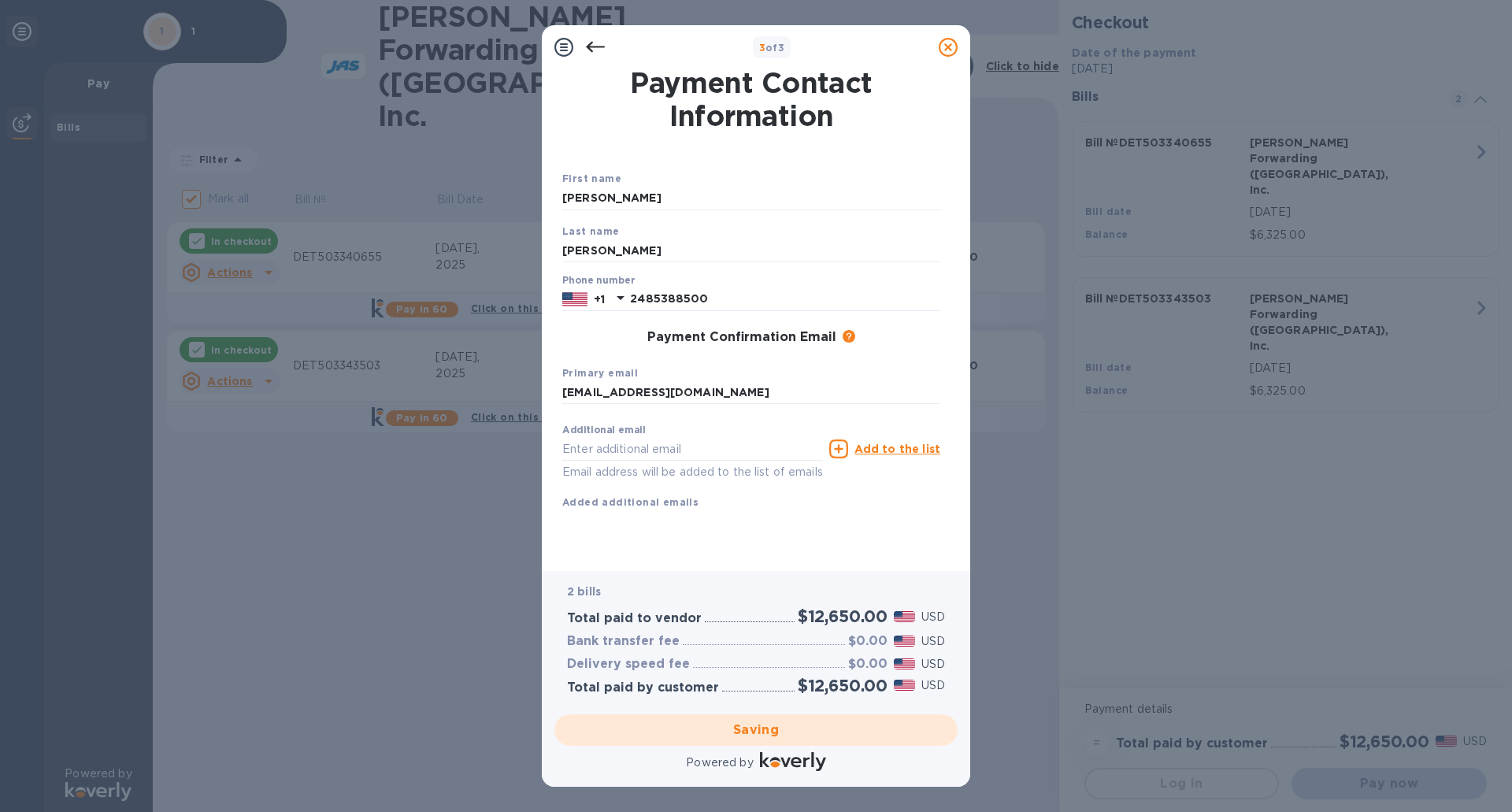
checkbox input "false"
